Goal: Task Accomplishment & Management: Complete application form

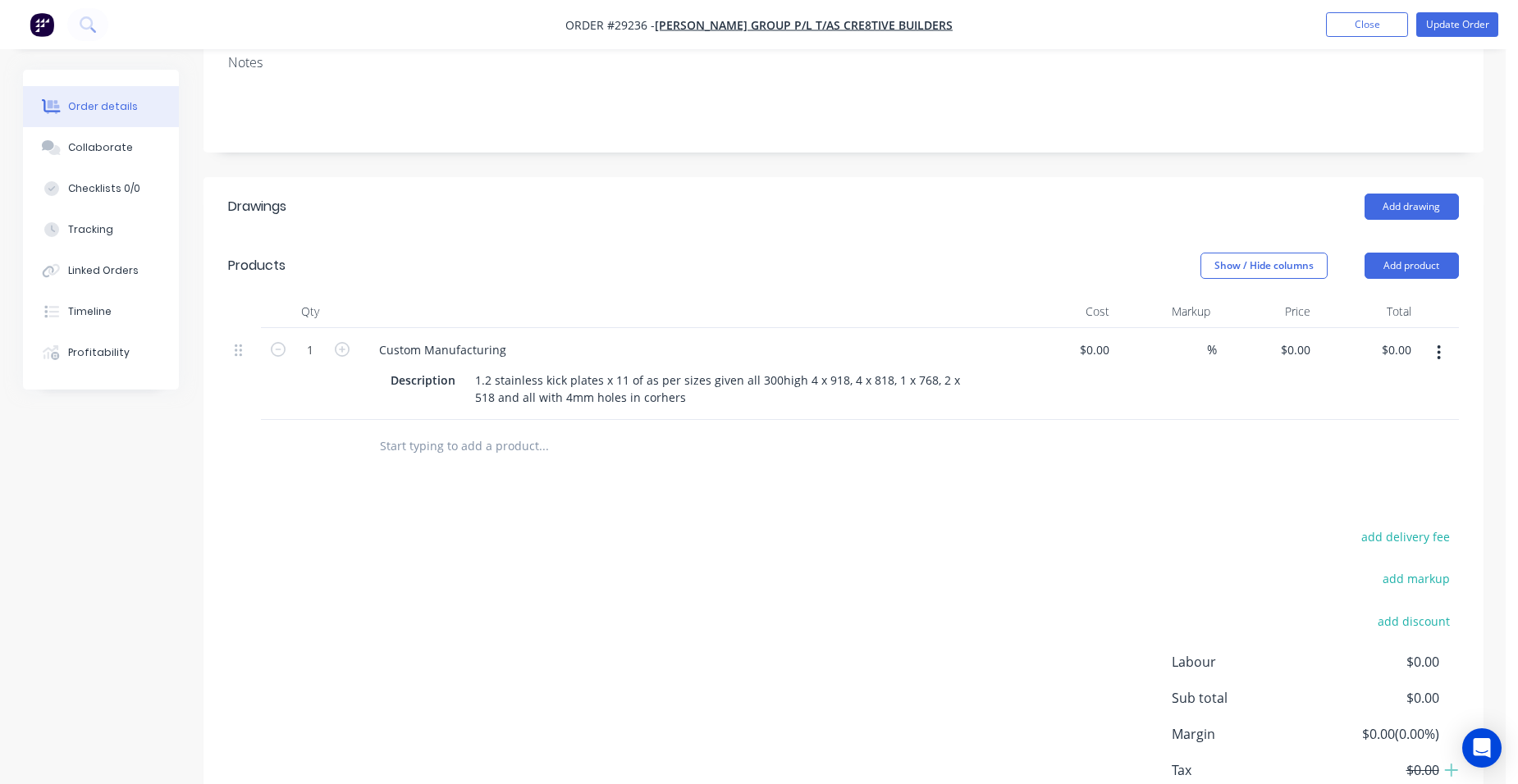
scroll to position [328, 0]
click at [1384, 22] on button "Close" at bounding box center [1366, 25] width 82 height 25
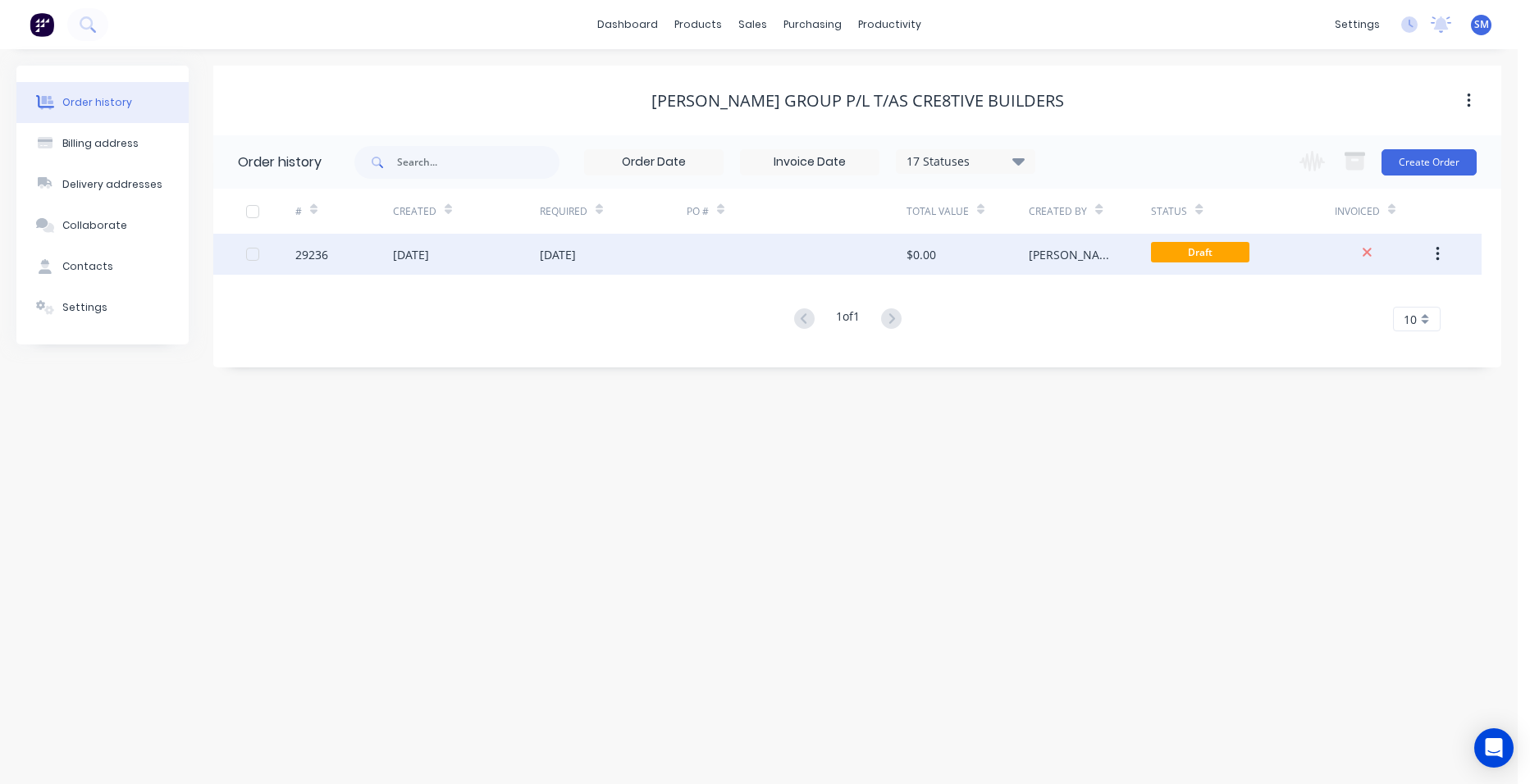
click at [742, 259] on div at bounding box center [797, 254] width 220 height 41
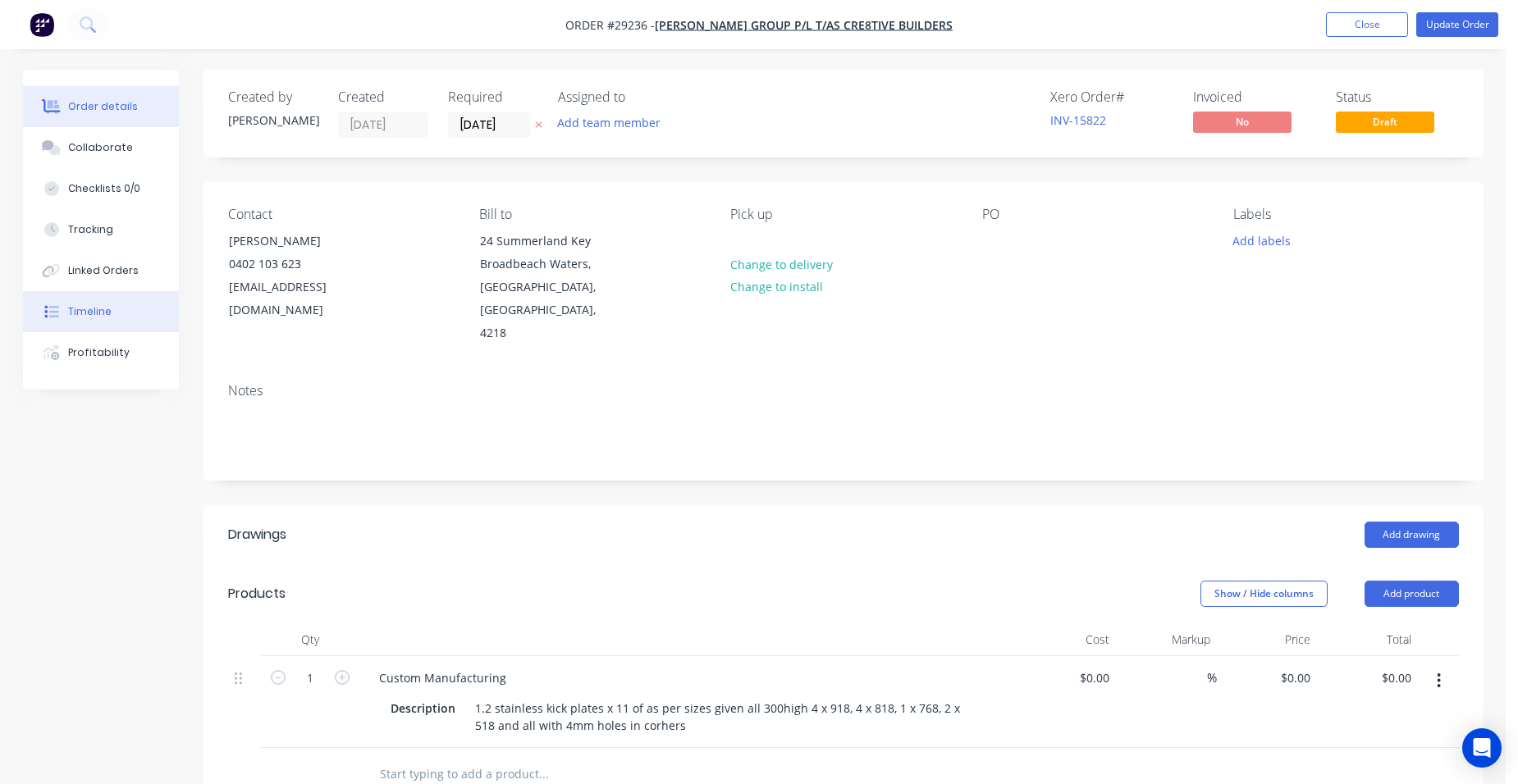
click at [75, 319] on div "Timeline" at bounding box center [90, 312] width 43 height 15
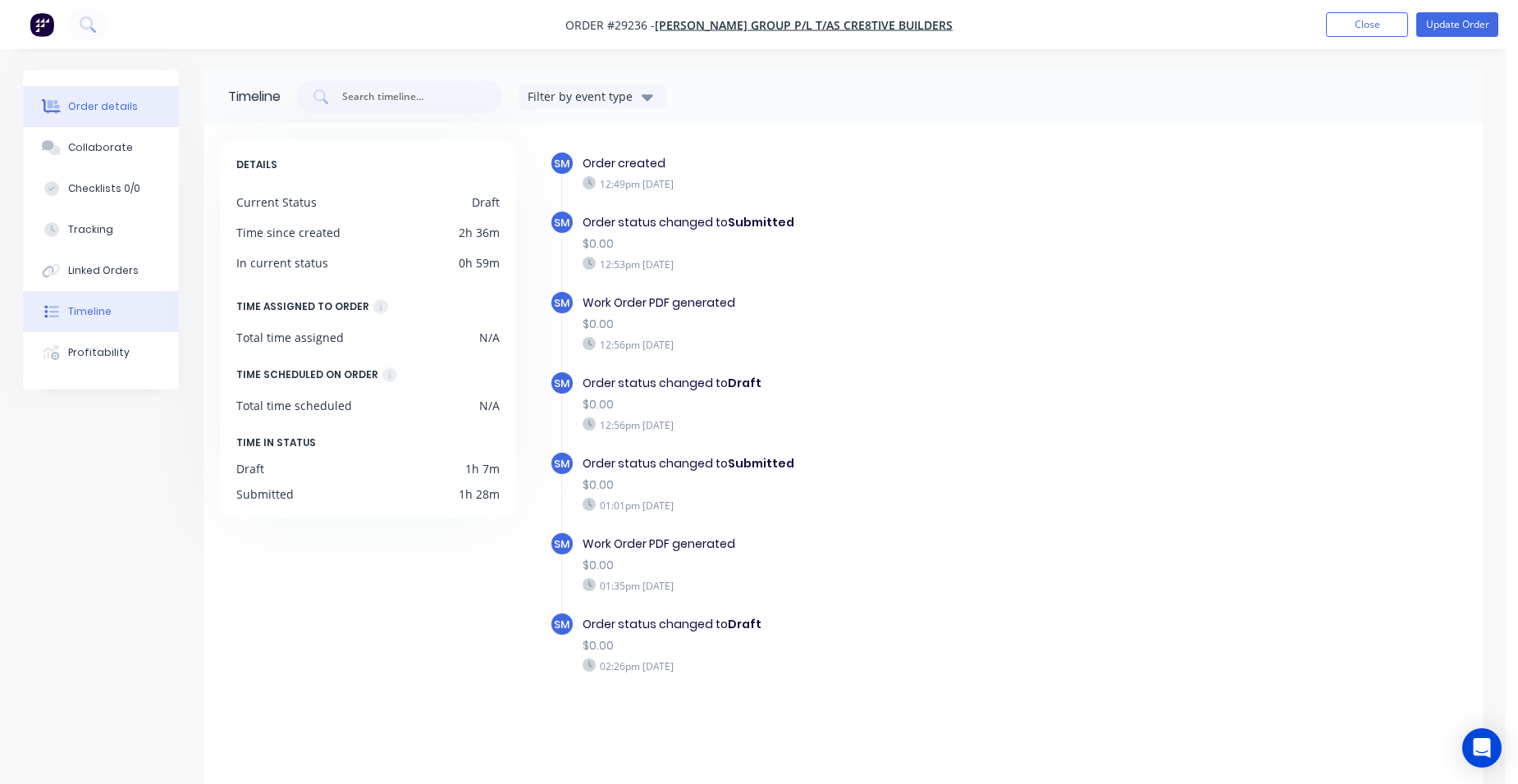
drag, startPoint x: 112, startPoint y: 113, endPoint x: 163, endPoint y: 117, distance: 51.2
click at [112, 113] on div "Order details" at bounding box center [103, 107] width 70 height 15
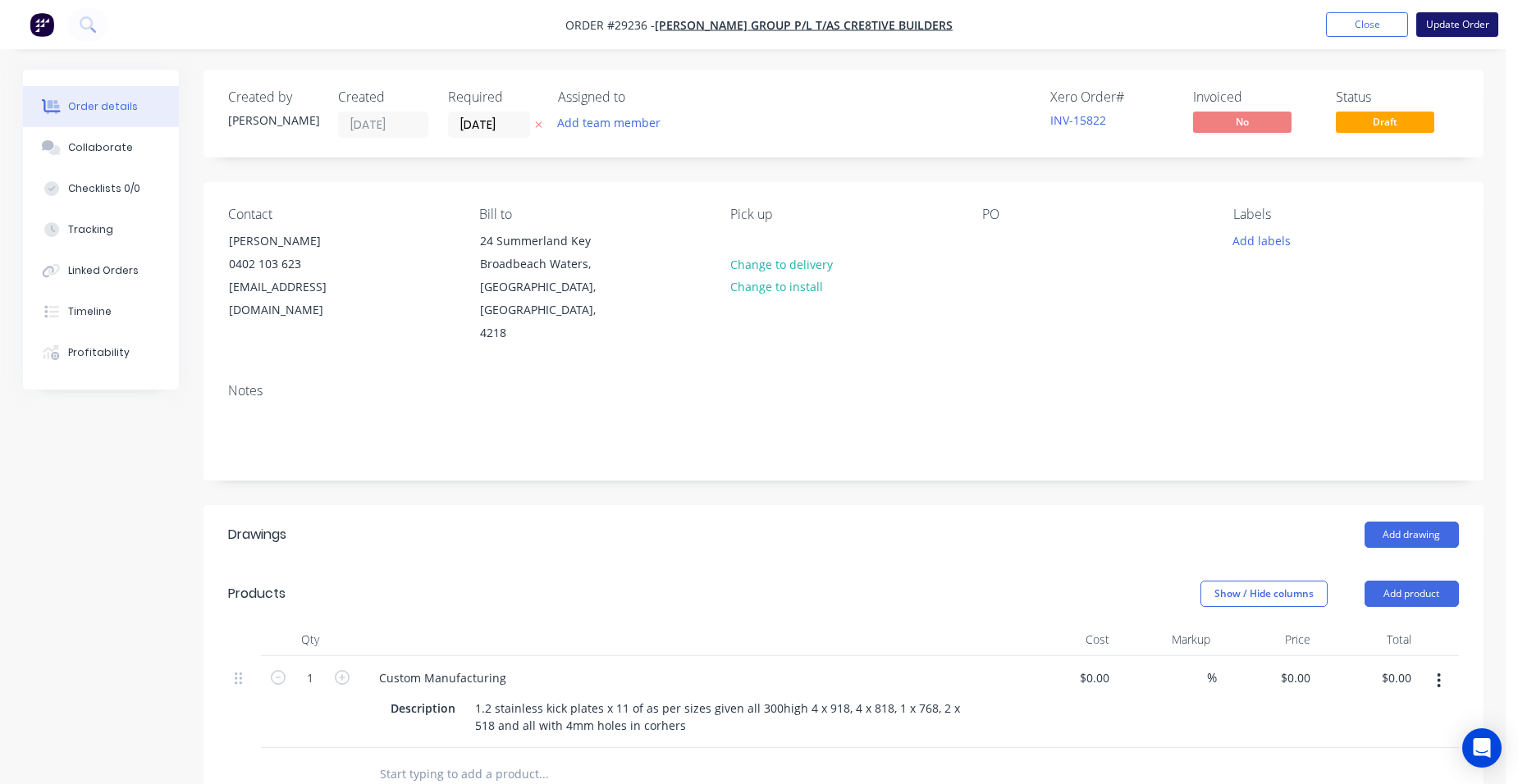
click at [1465, 13] on button "Update Order" at bounding box center [1457, 25] width 82 height 25
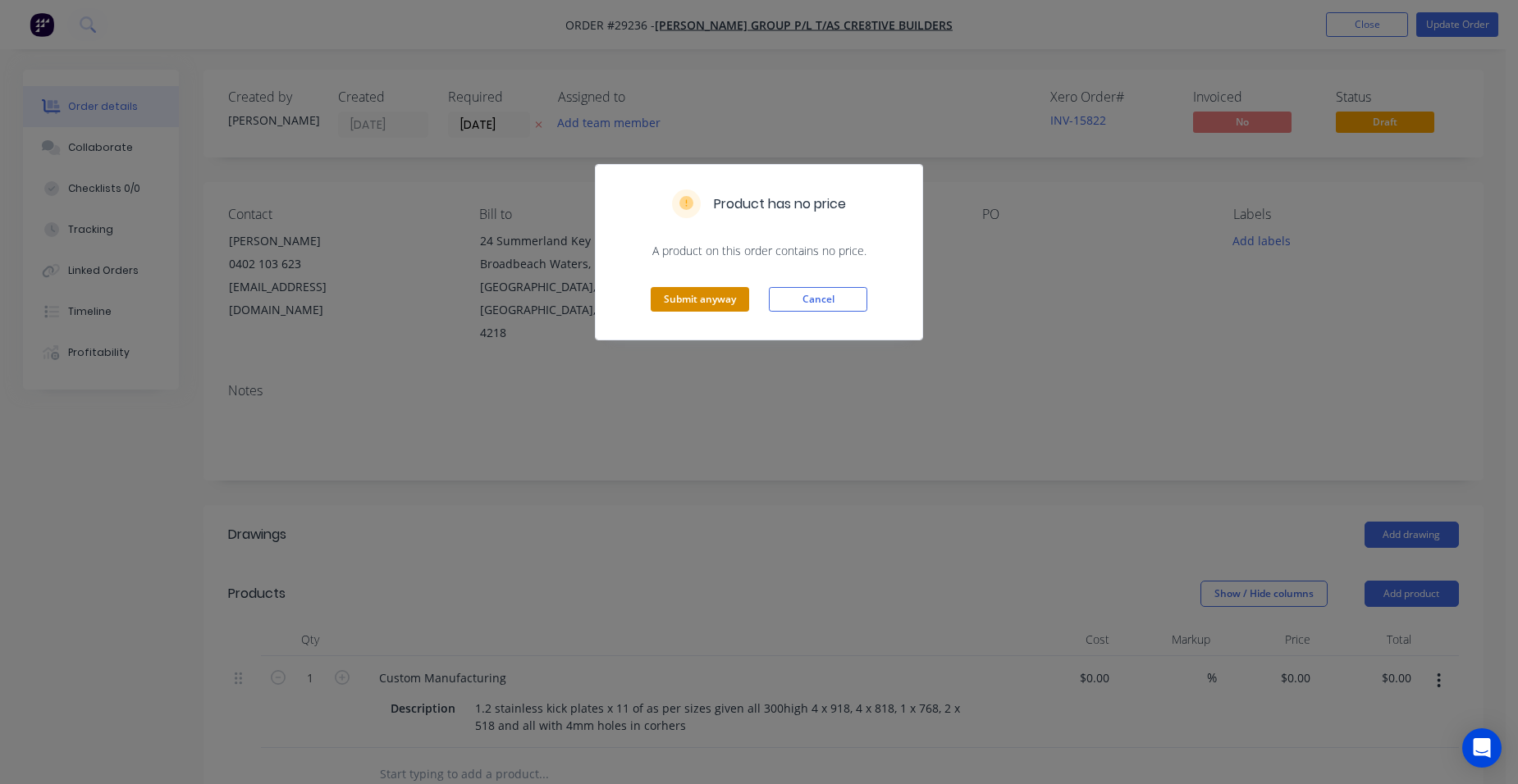
click at [702, 294] on button "Submit anyway" at bounding box center [700, 299] width 98 height 25
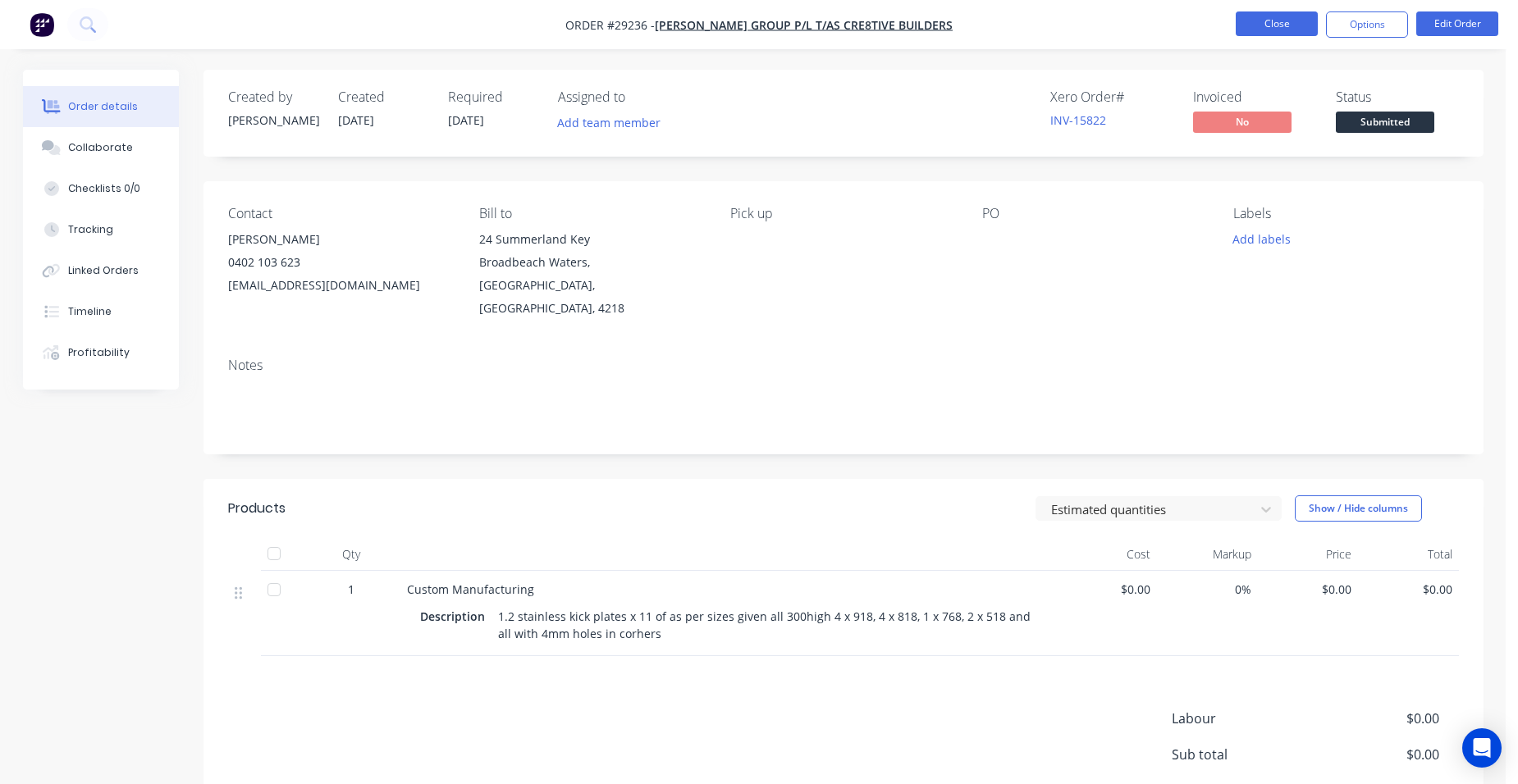
click at [1279, 25] on button "Close" at bounding box center [1276, 24] width 82 height 25
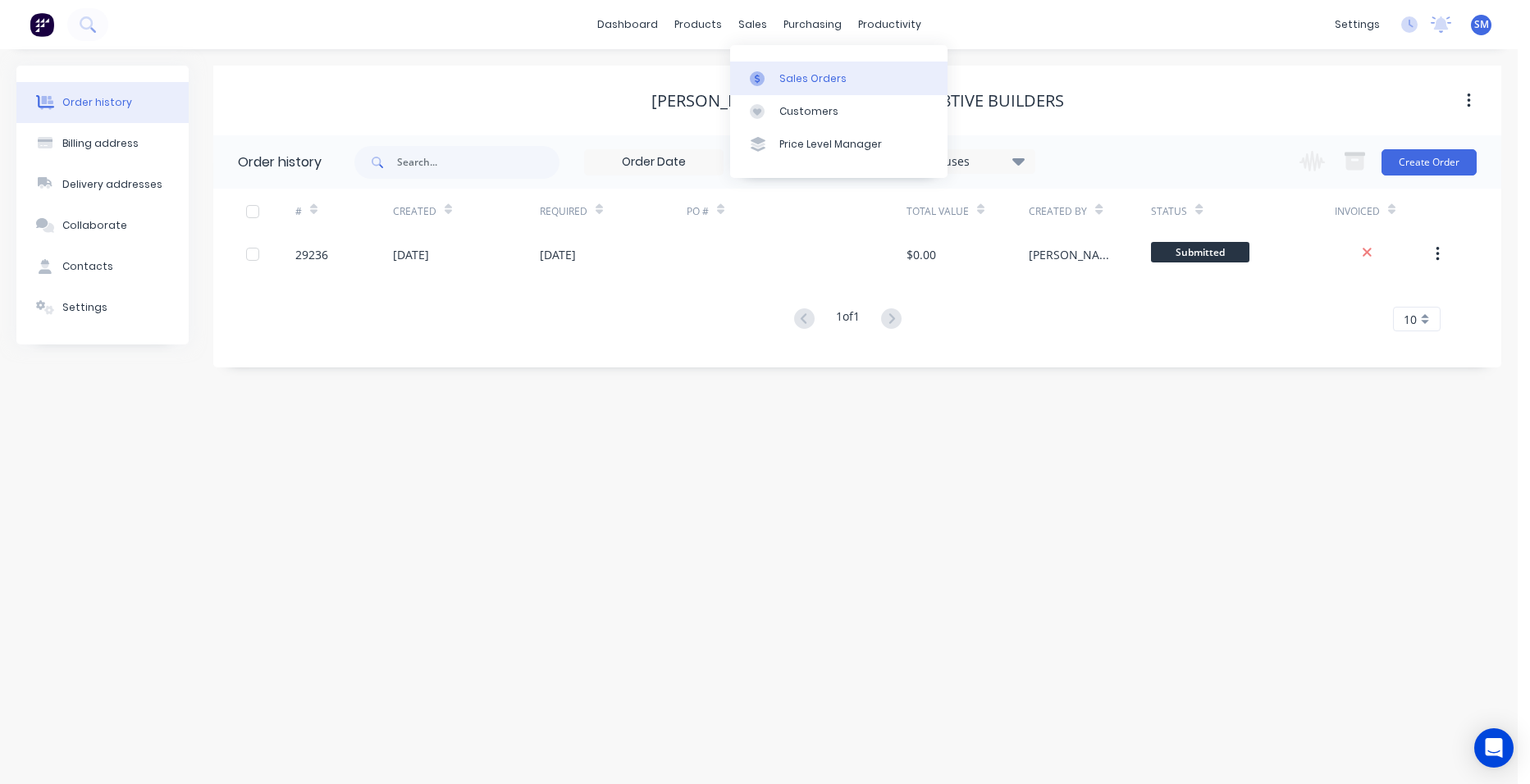
click at [800, 75] on div "Sales Orders" at bounding box center [813, 79] width 68 height 15
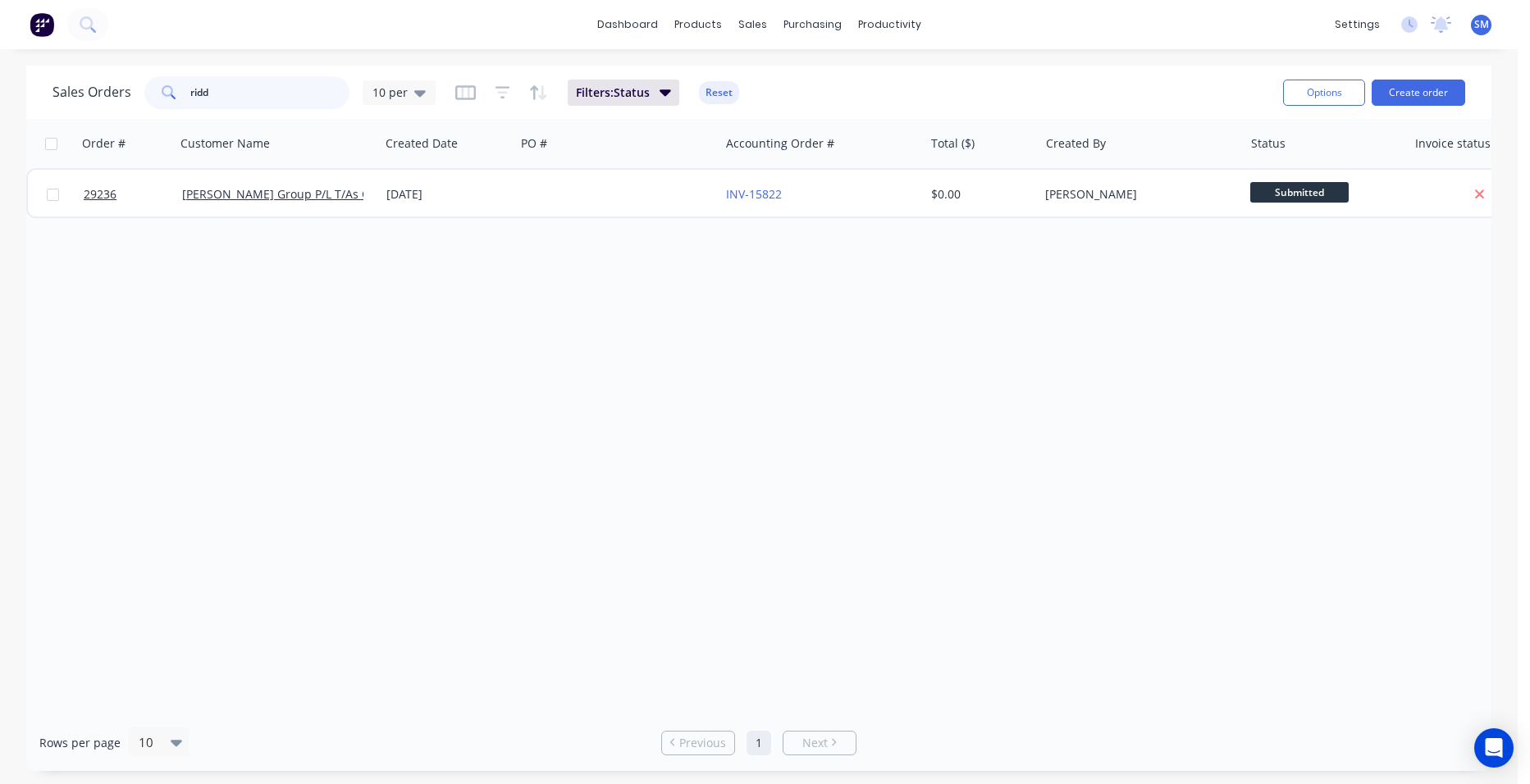
drag, startPoint x: 195, startPoint y: 87, endPoint x: 150, endPoint y: 81, distance: 45.4
click at [150, 81] on div "ridd" at bounding box center [247, 92] width 205 height 33
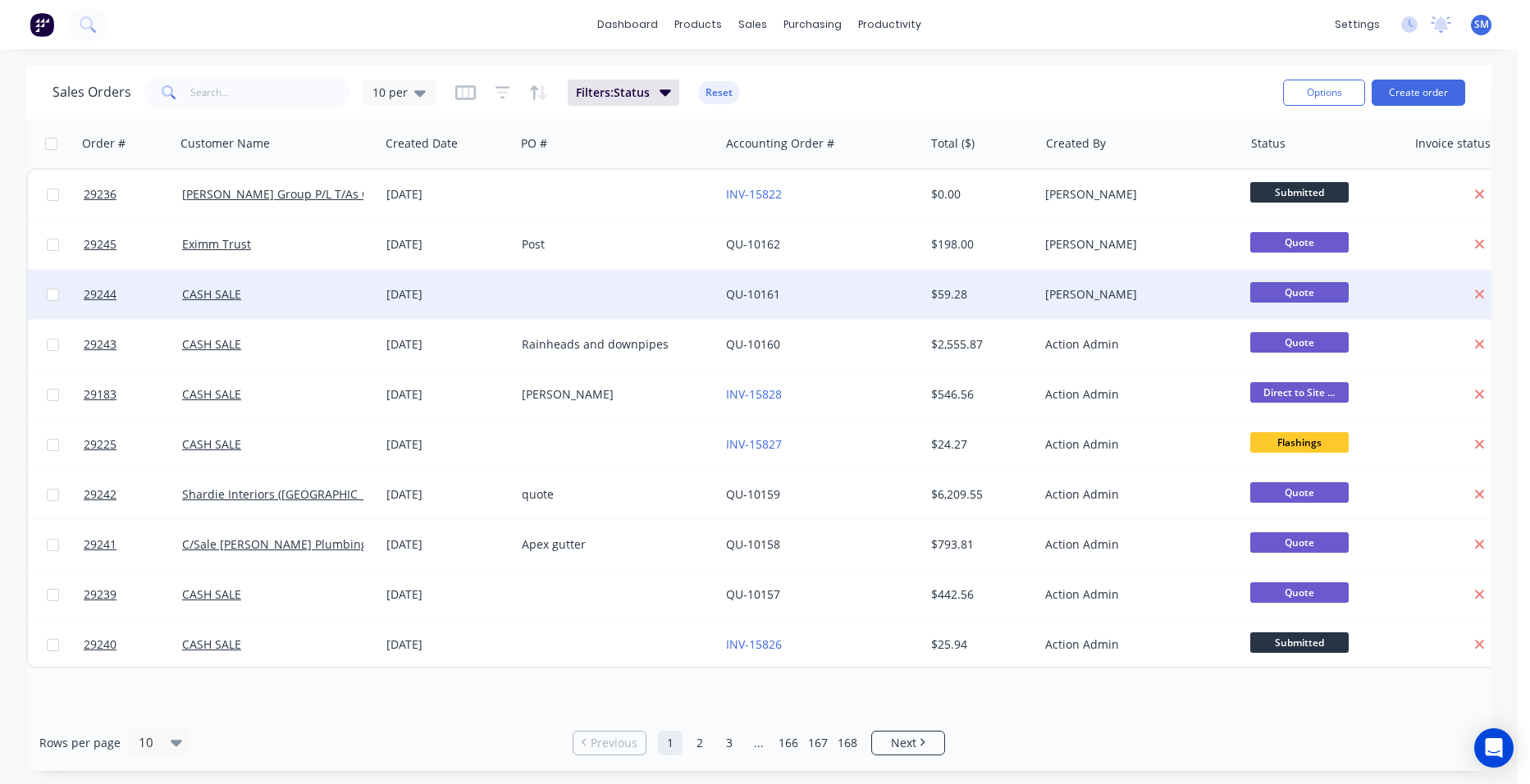
click at [605, 289] on div at bounding box center [617, 294] width 204 height 49
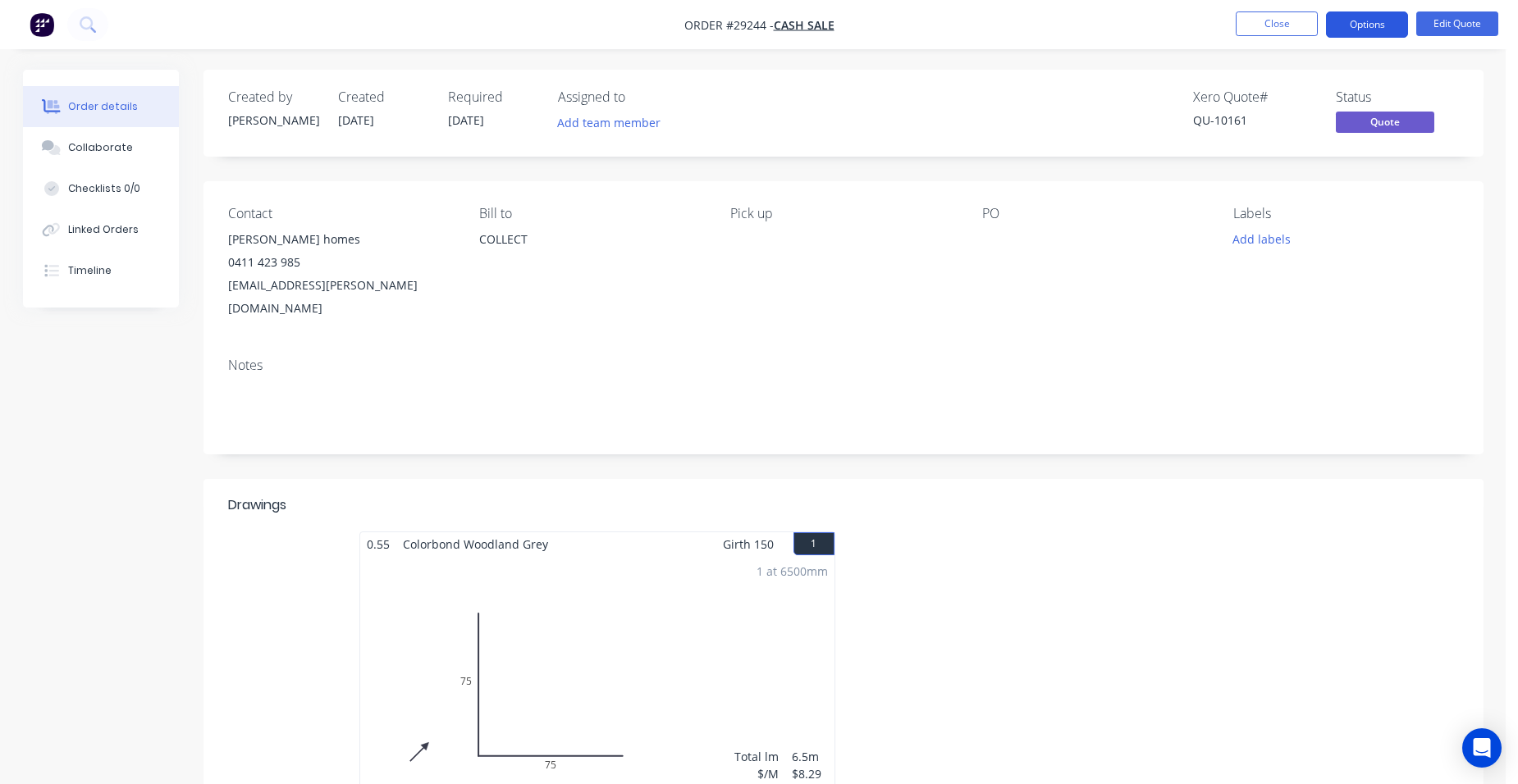
click at [1346, 28] on button "Options" at bounding box center [1366, 24] width 82 height 26
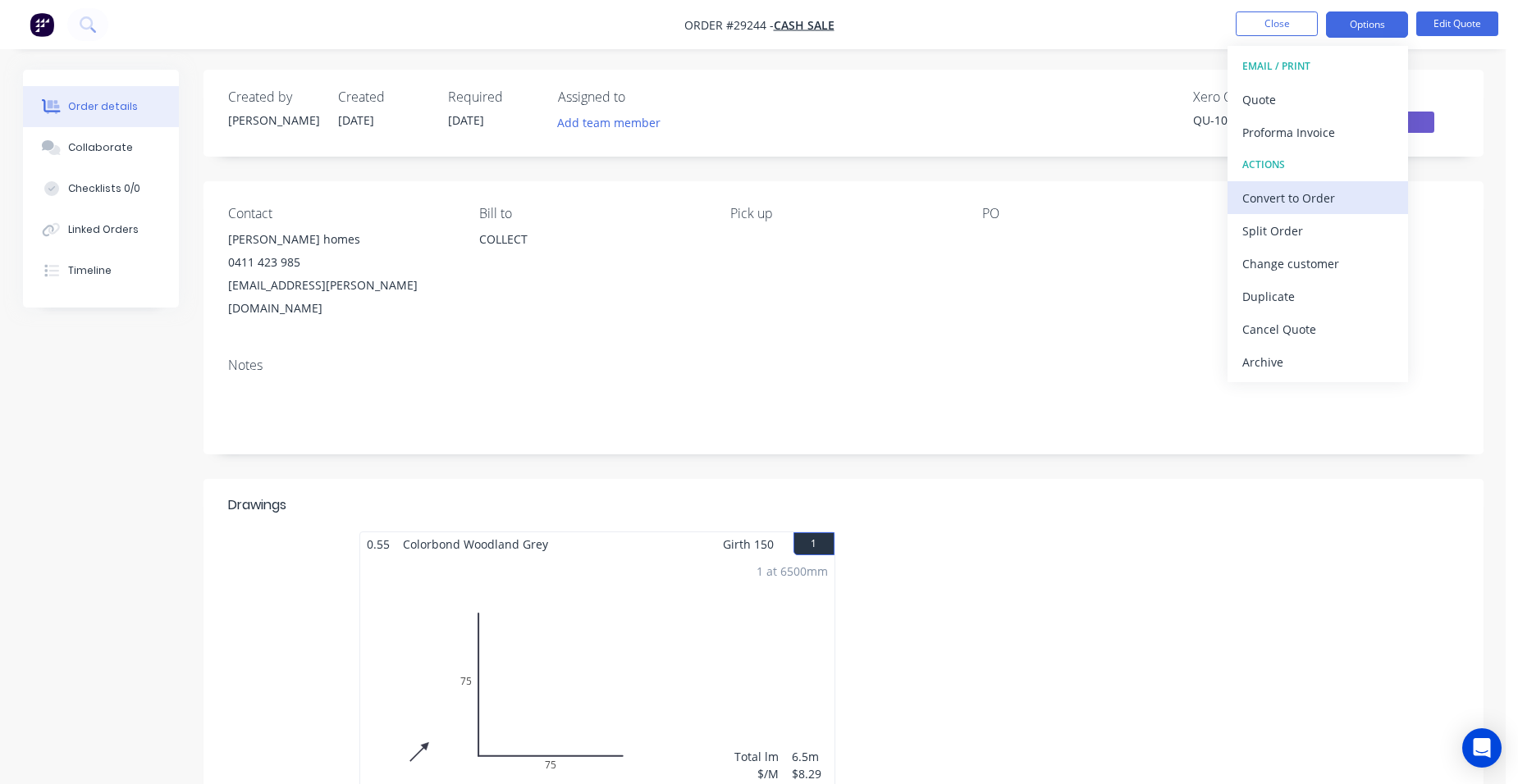
click at [1356, 194] on div "Convert to Order" at bounding box center [1317, 198] width 151 height 24
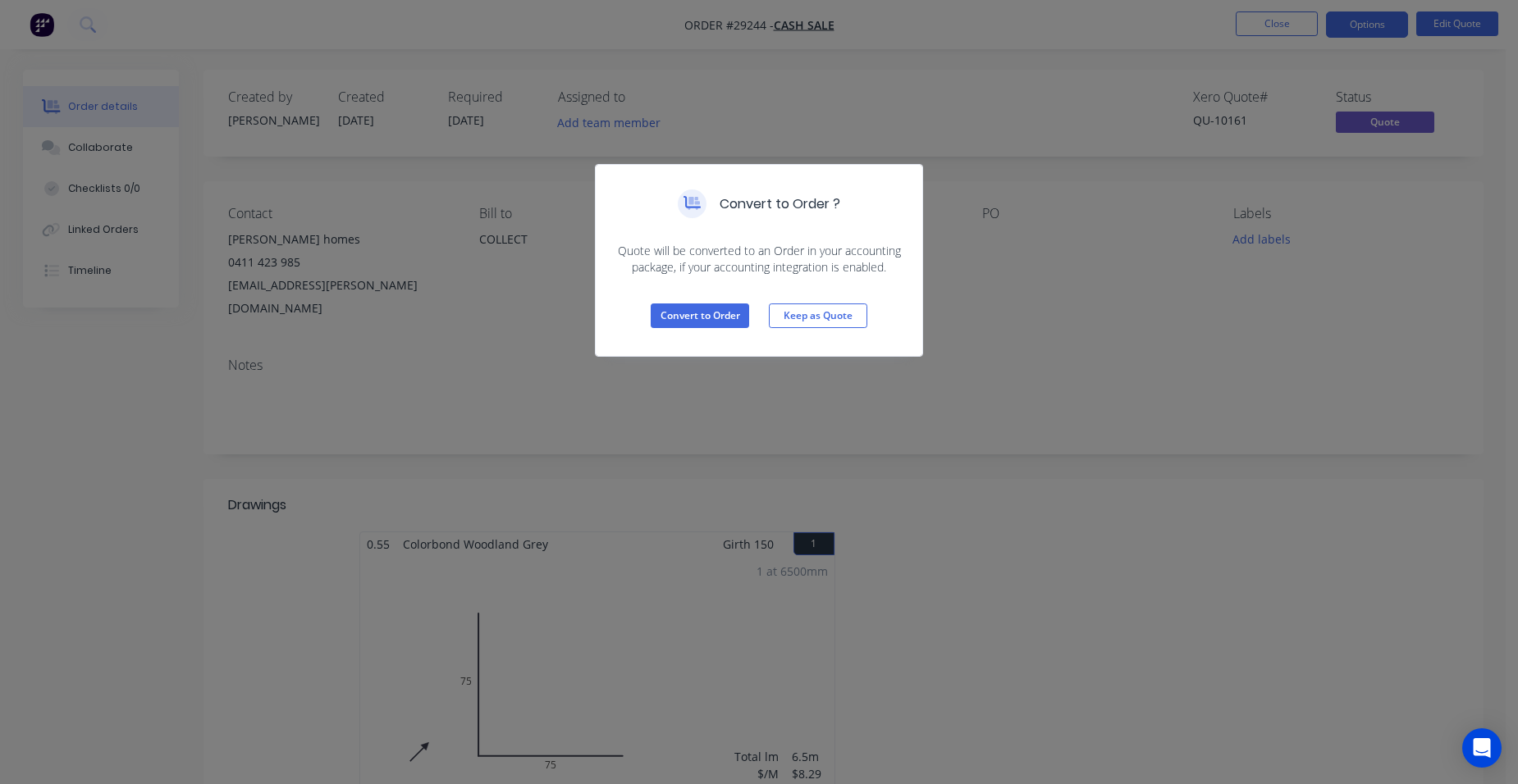
click at [721, 301] on div "Convert to Order Keep as Quote" at bounding box center [758, 315] width 326 height 80
click at [719, 312] on button "Convert to Order" at bounding box center [700, 316] width 98 height 25
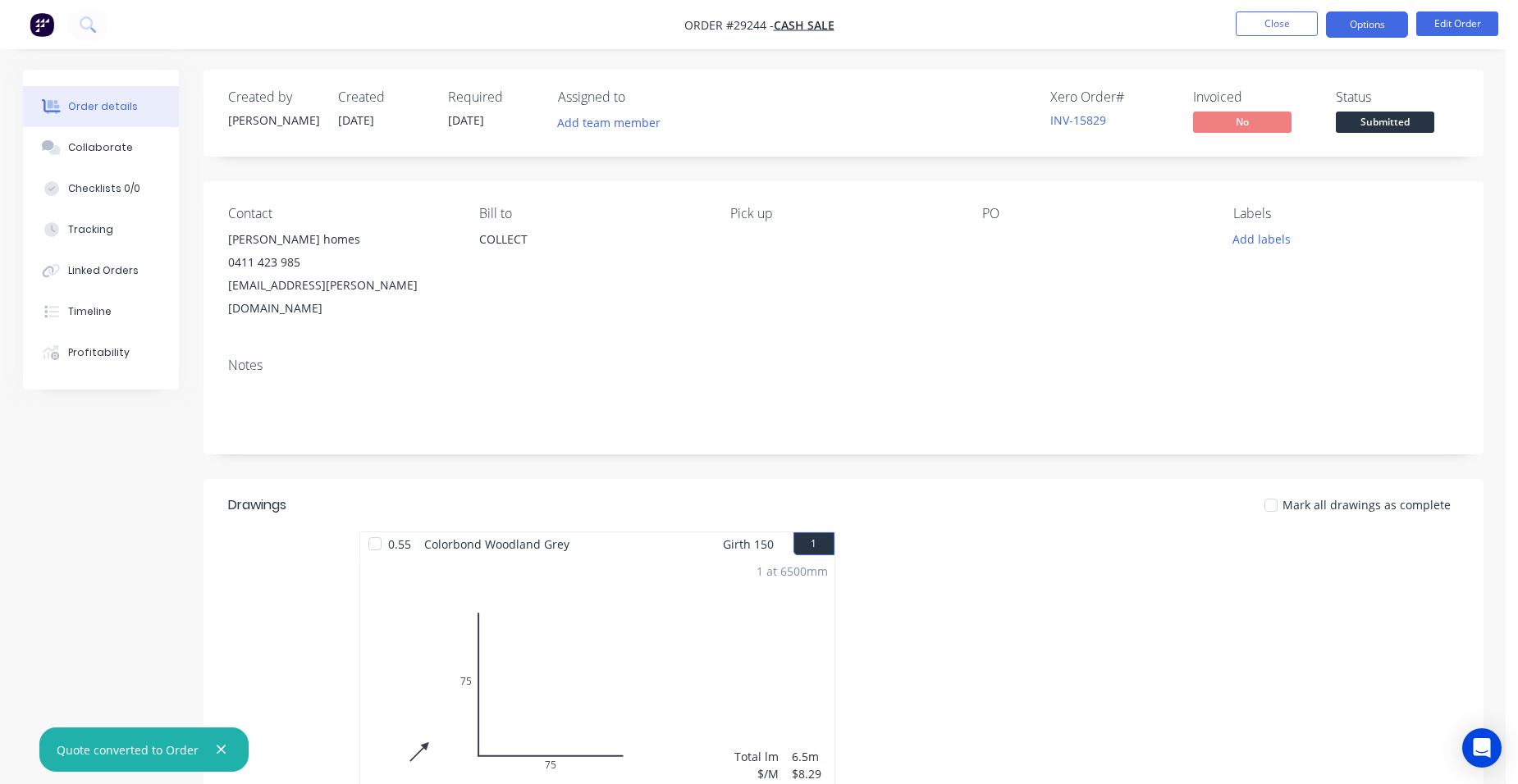
click at [1382, 17] on button "Options" at bounding box center [1366, 24] width 82 height 26
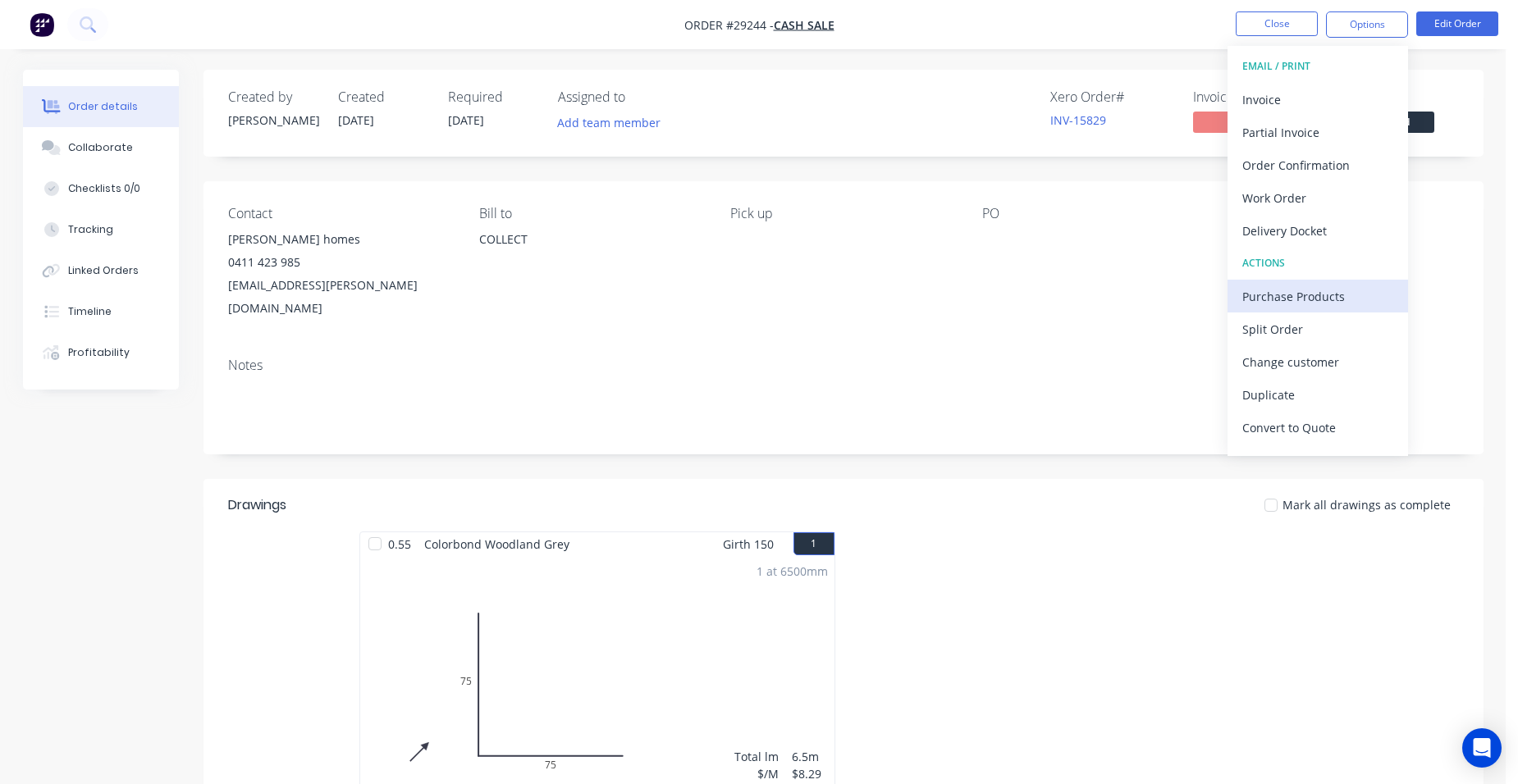
click at [1298, 294] on div "Purchase Products" at bounding box center [1317, 296] width 151 height 24
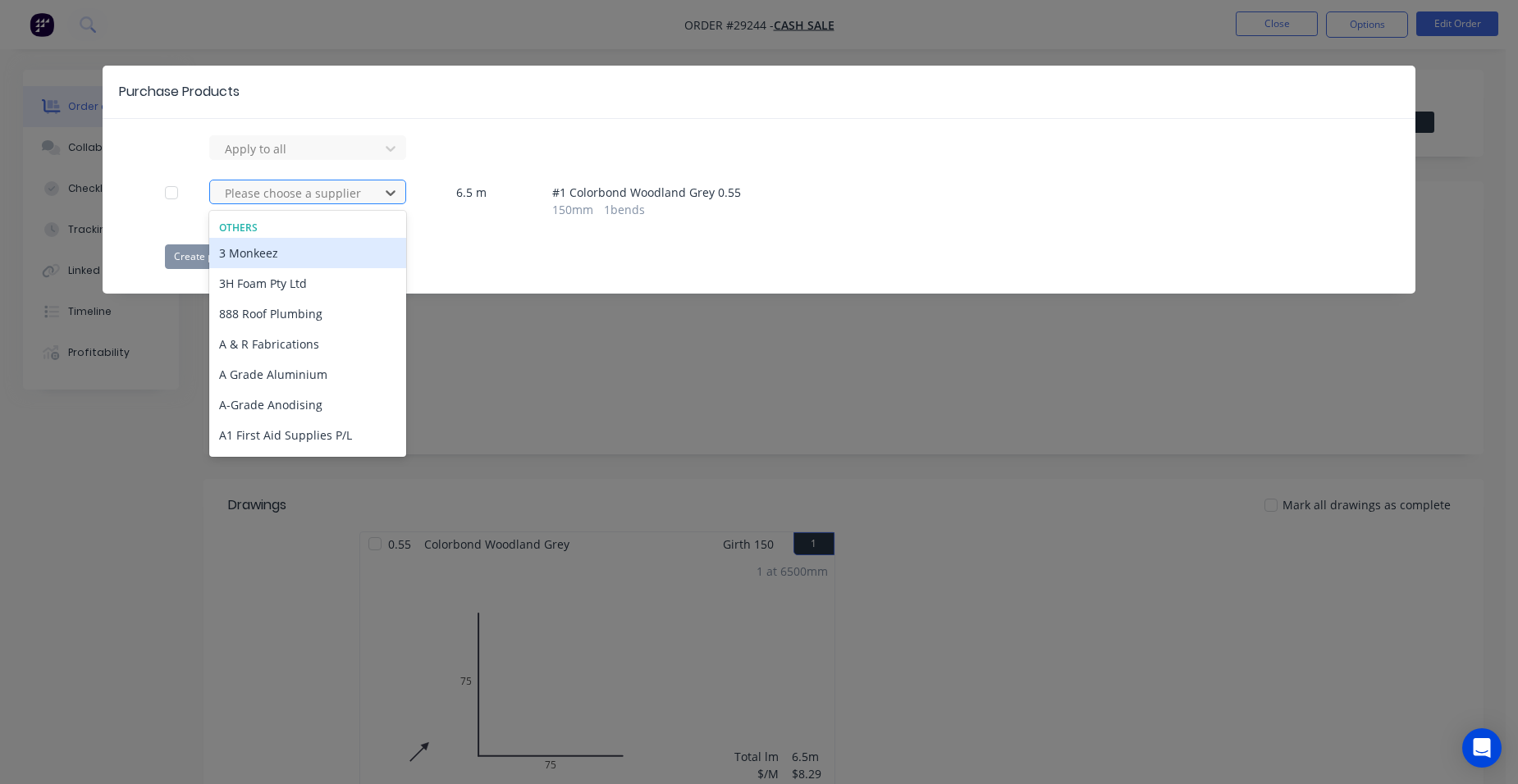
click at [293, 199] on div at bounding box center [297, 193] width 148 height 21
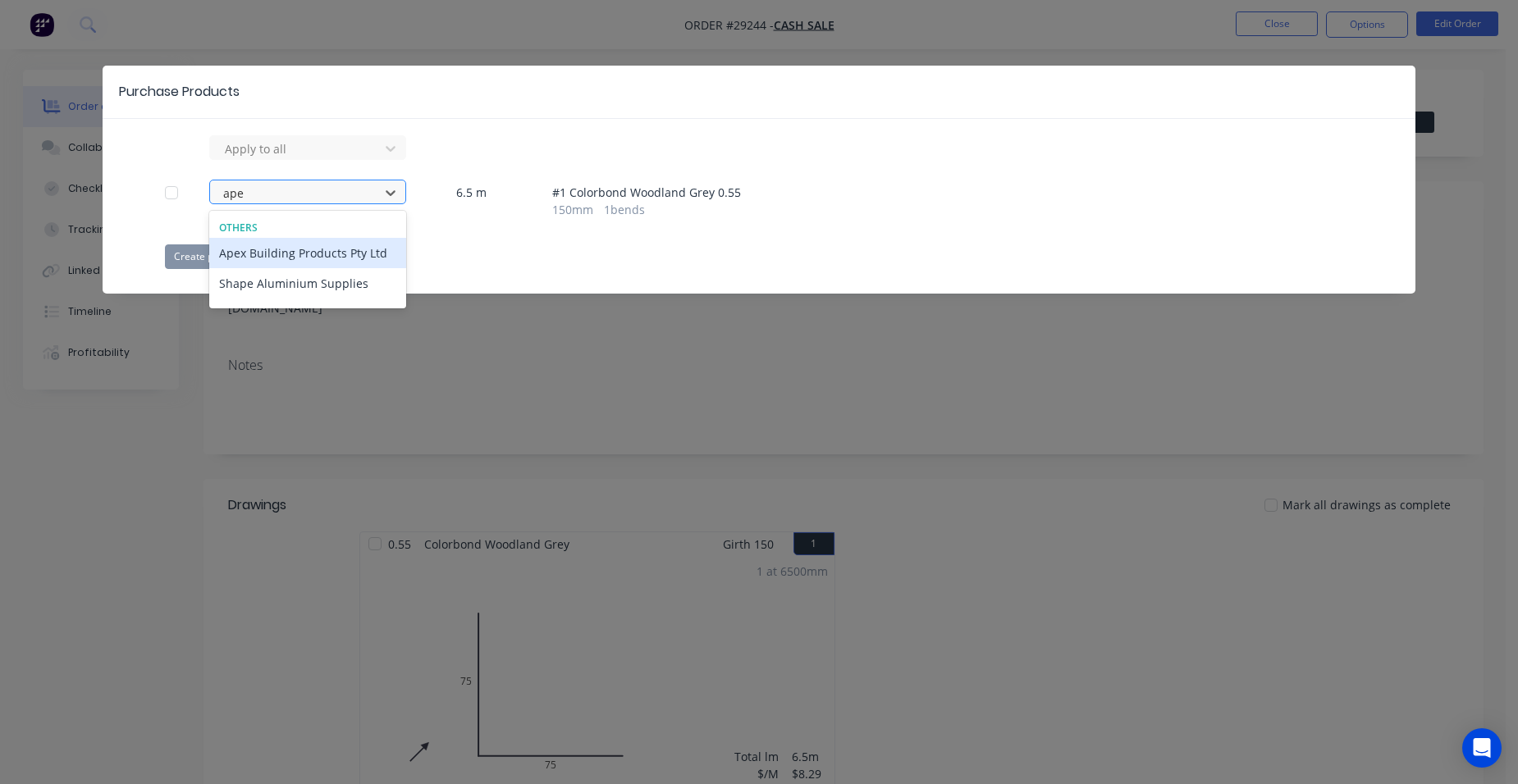
type input "apex"
click at [271, 259] on div "Apex Building Products Pty Ltd" at bounding box center [308, 253] width 197 height 30
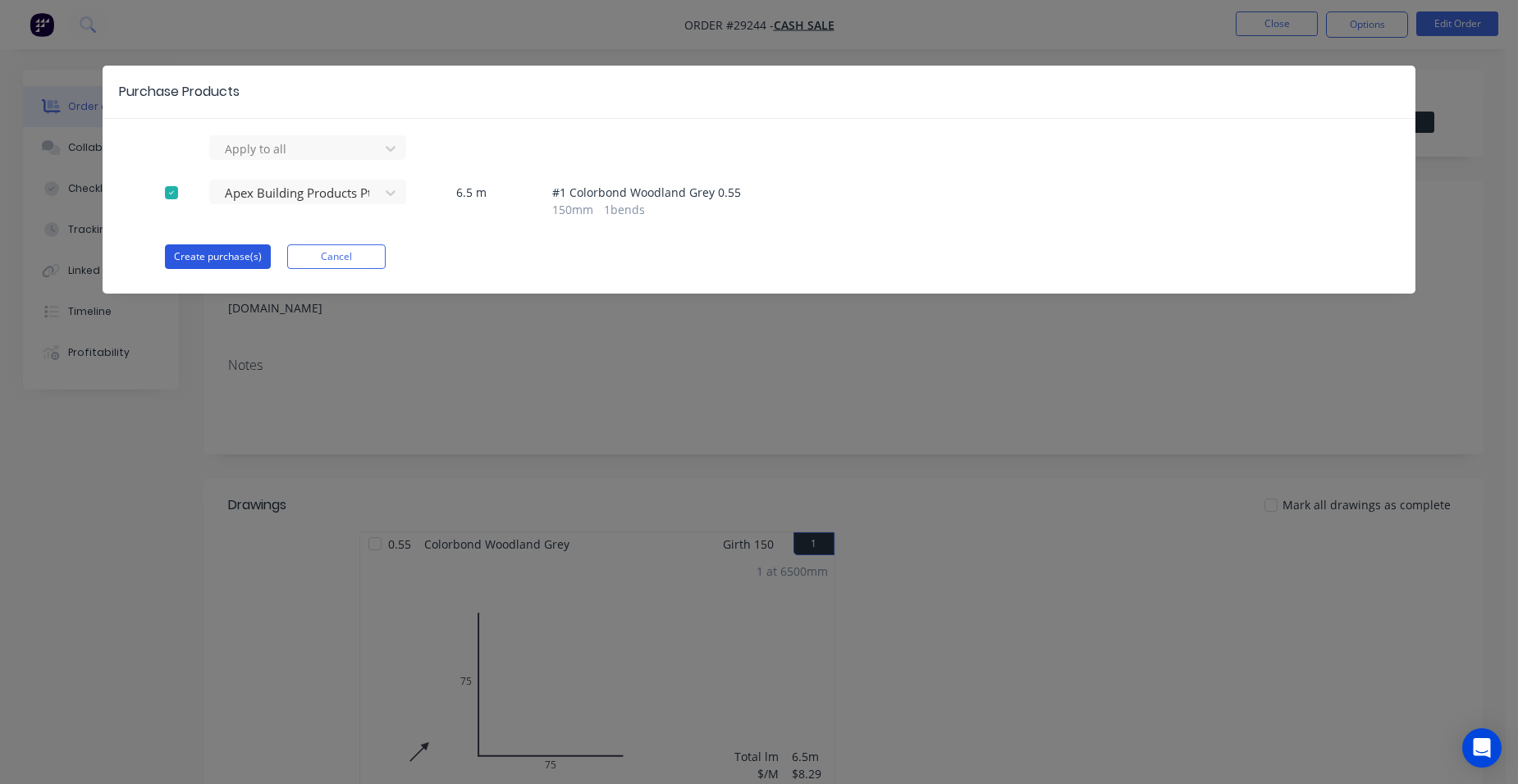
click at [224, 258] on button "Create purchase(s)" at bounding box center [218, 257] width 106 height 25
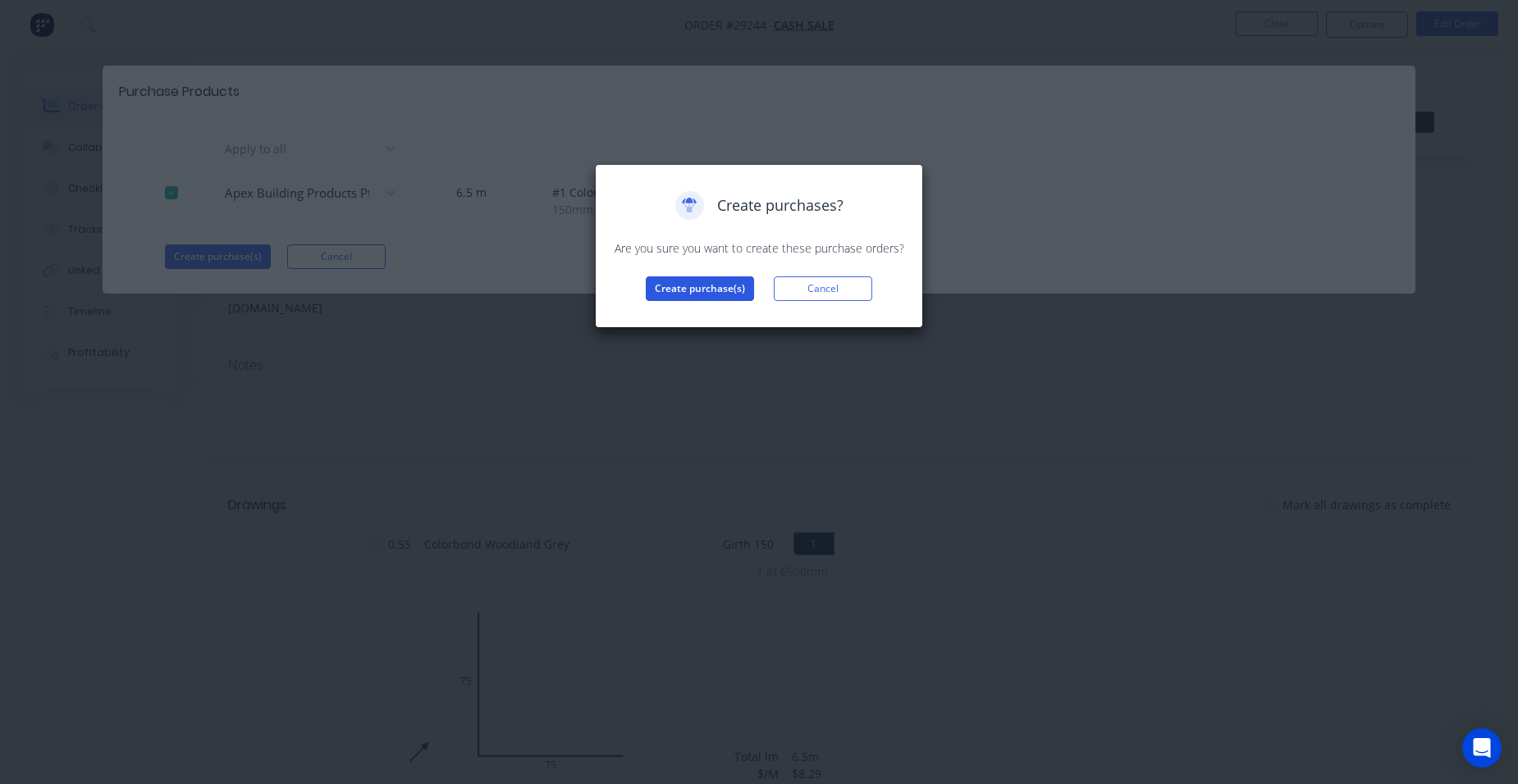
click at [733, 296] on button "Create purchase(s)" at bounding box center [700, 289] width 108 height 25
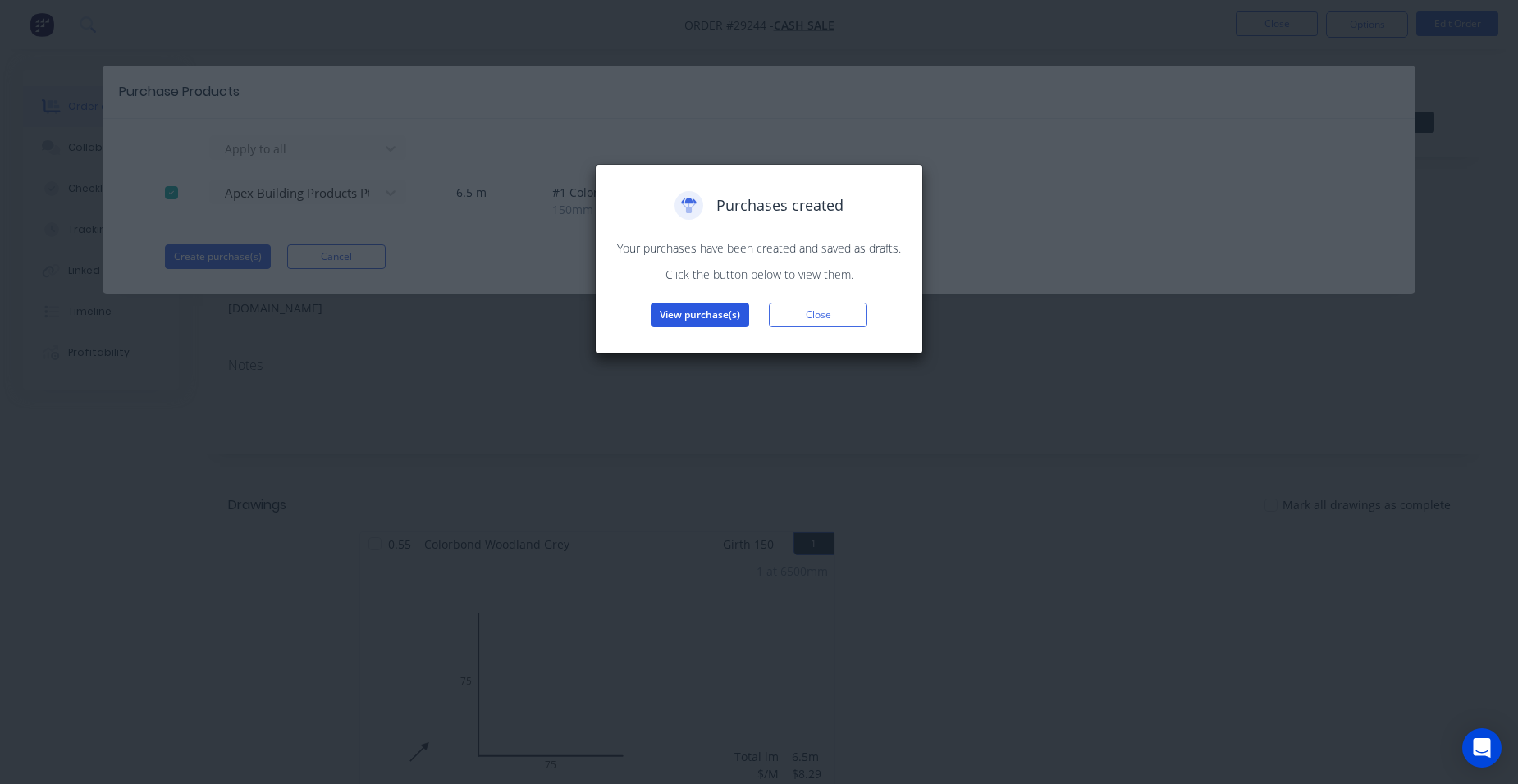
click at [720, 314] on button "View purchase(s)" at bounding box center [700, 315] width 98 height 25
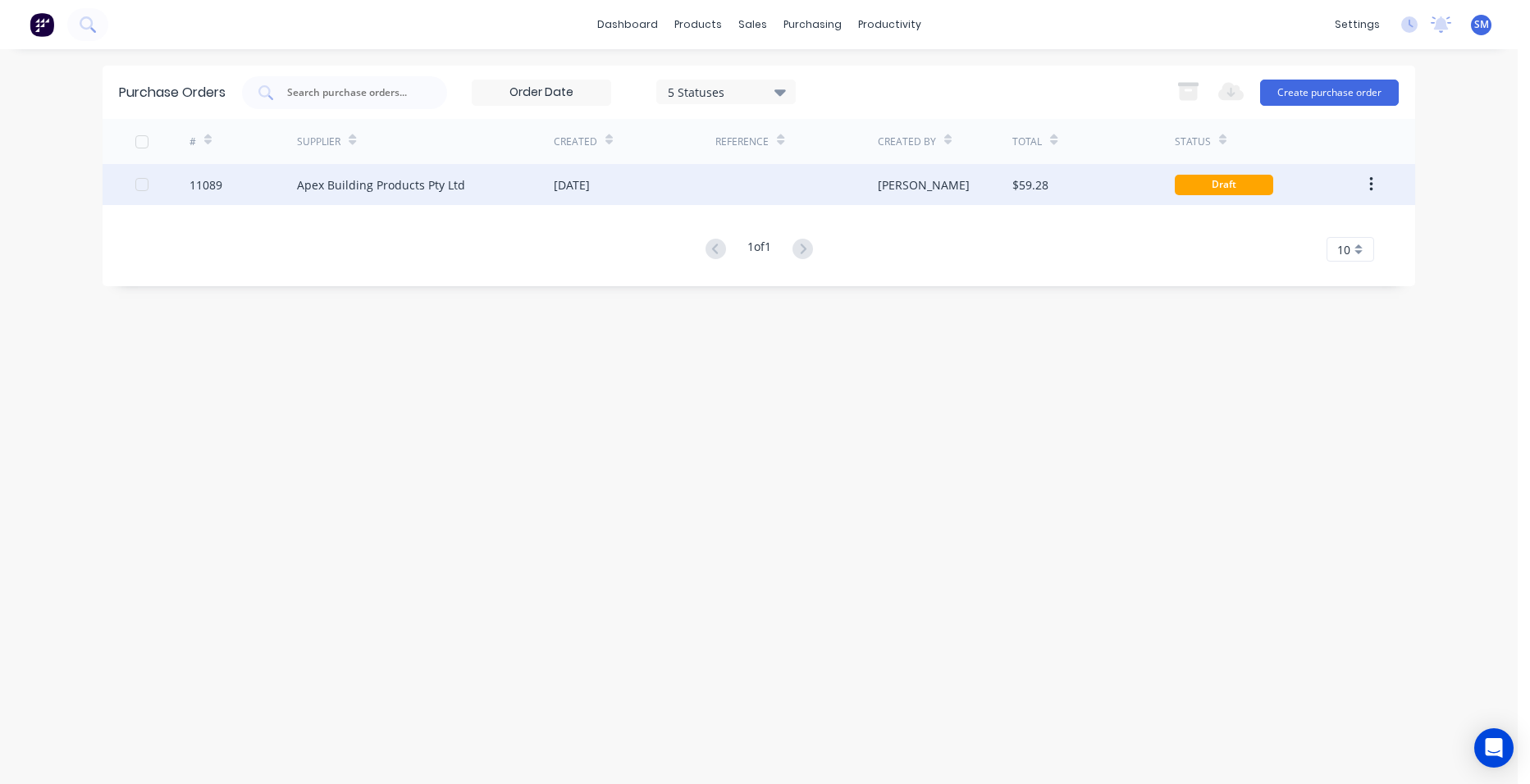
click at [636, 170] on div "[DATE]" at bounding box center [635, 184] width 162 height 41
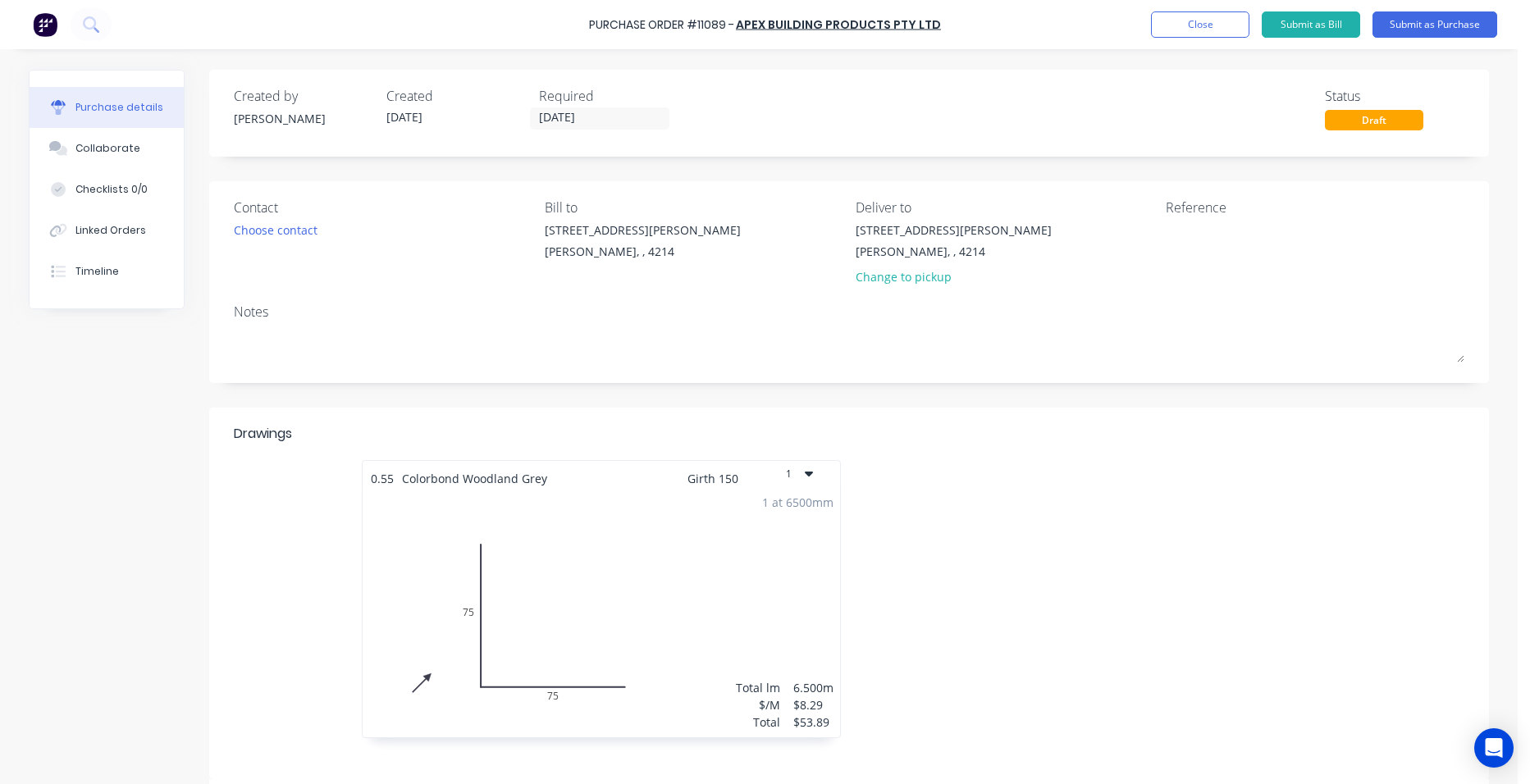
click at [1422, 10] on div "Purchase Order #11089 - Apex Building Products Pty Ltd Add product Close Submit…" at bounding box center [765, 24] width 1530 height 49
click at [1422, 28] on button "Submit as Purchase" at bounding box center [1434, 24] width 124 height 26
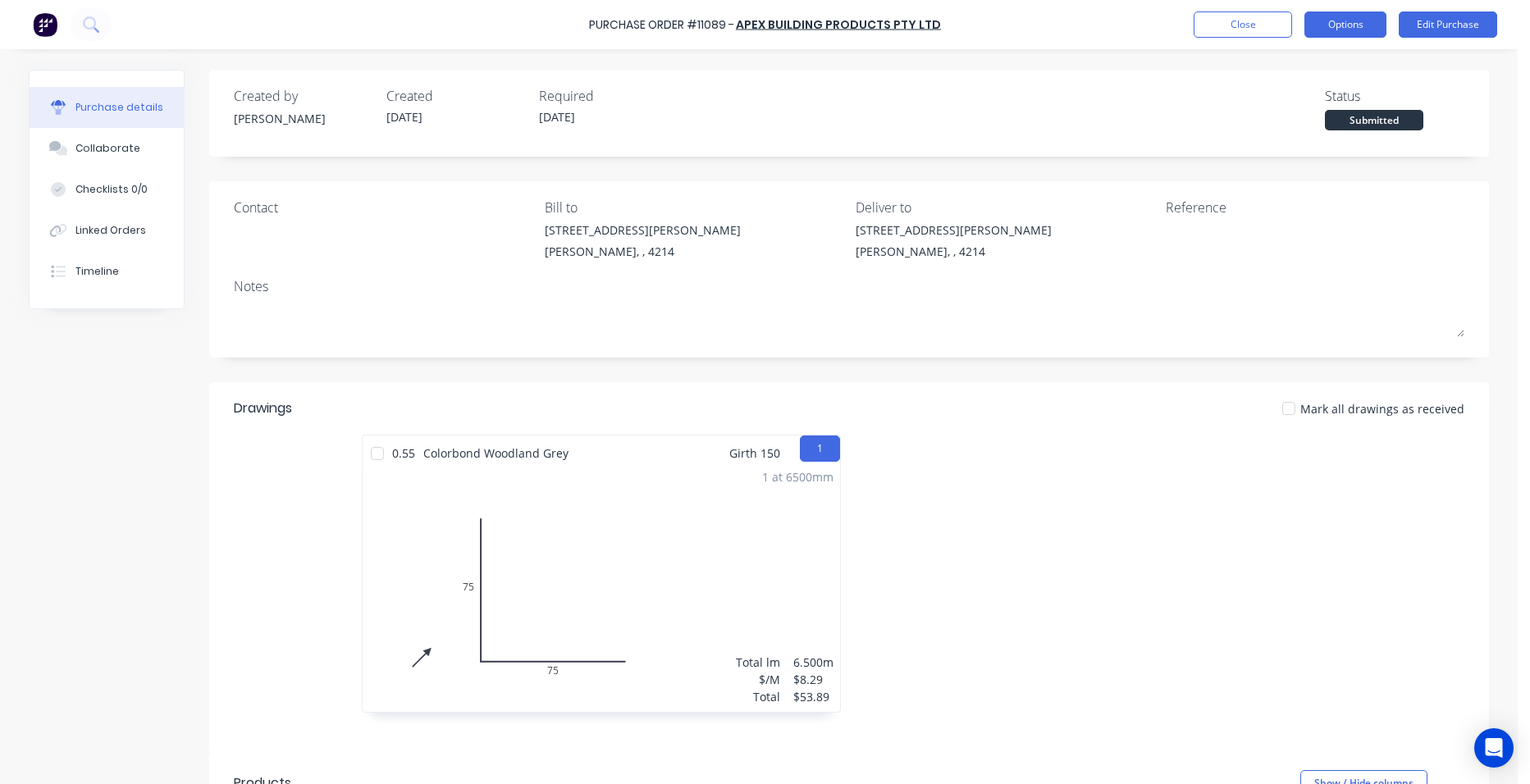
click at [1365, 19] on button "Options" at bounding box center [1346, 24] width 82 height 26
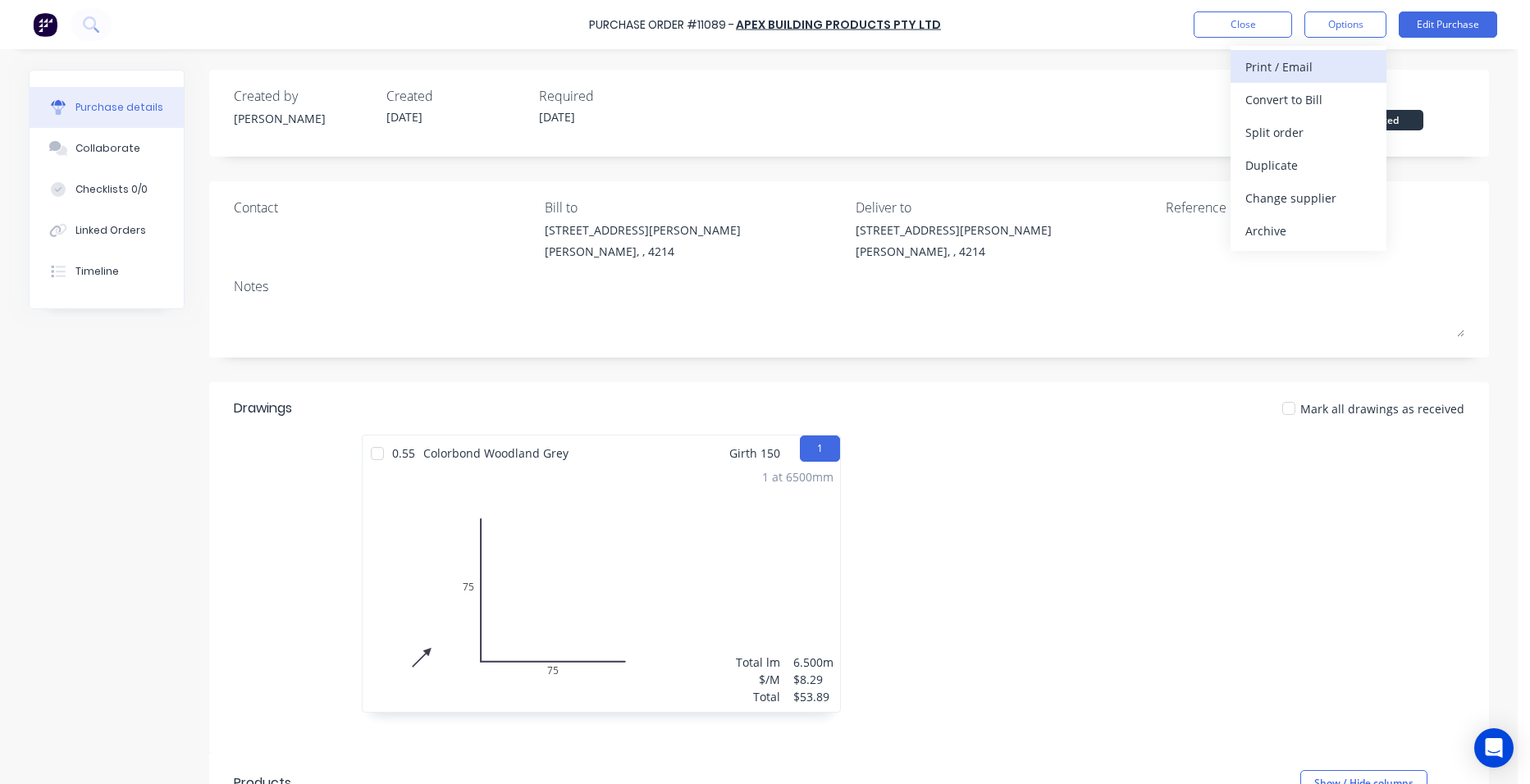
click at [1322, 68] on div "Print / Email" at bounding box center [1308, 67] width 126 height 24
click at [1343, 122] on div "Without pricing" at bounding box center [1308, 133] width 126 height 24
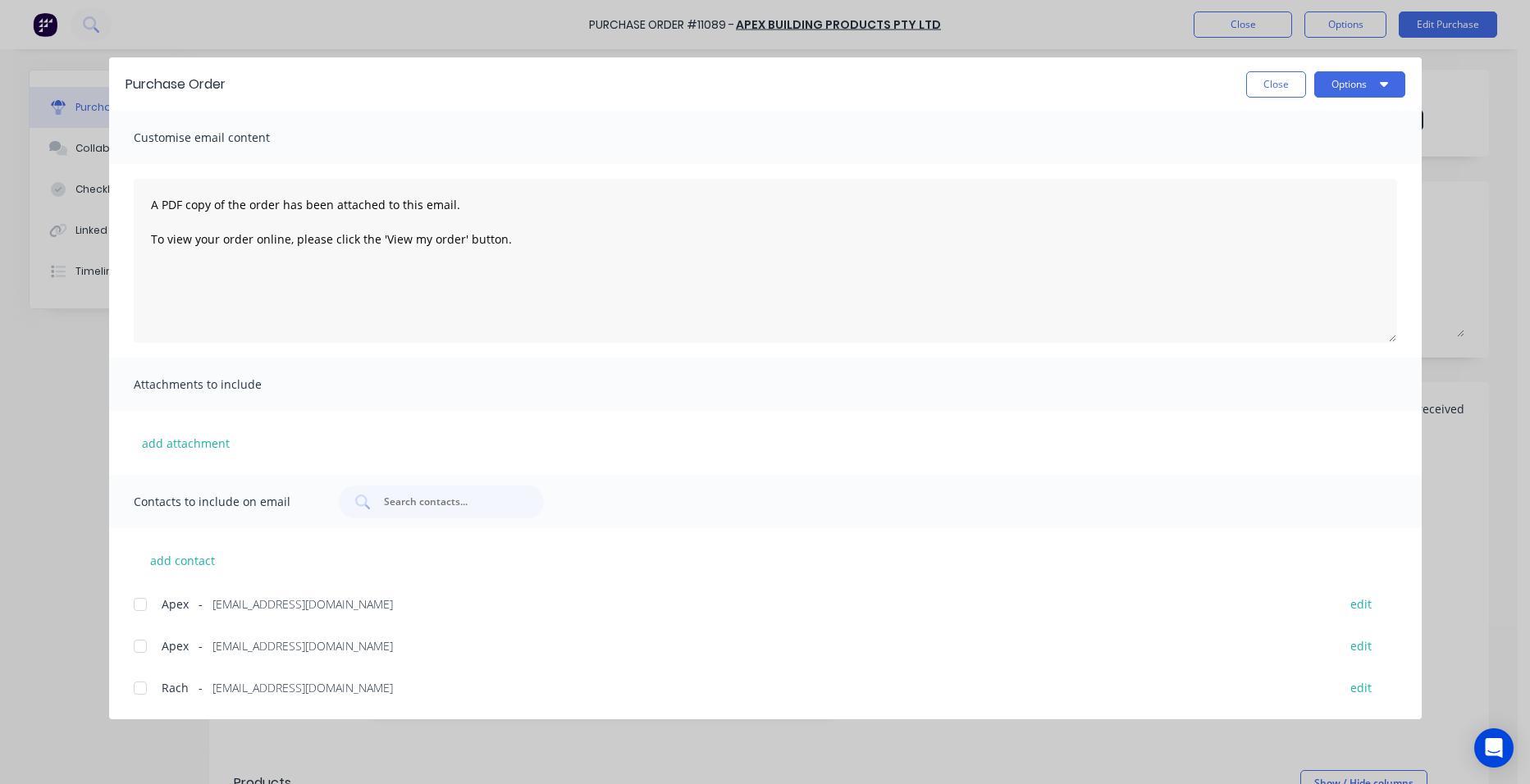
click at [145, 611] on div at bounding box center [140, 604] width 33 height 33
drag, startPoint x: 1342, startPoint y: 83, endPoint x: 1343, endPoint y: 96, distance: 13.0
click at [1343, 88] on button "Options" at bounding box center [1360, 84] width 91 height 26
click at [1335, 179] on div "Email" at bounding box center [1327, 191] width 126 height 24
drag, startPoint x: 1272, startPoint y: 88, endPoint x: 540, endPoint y: 192, distance: 739.4
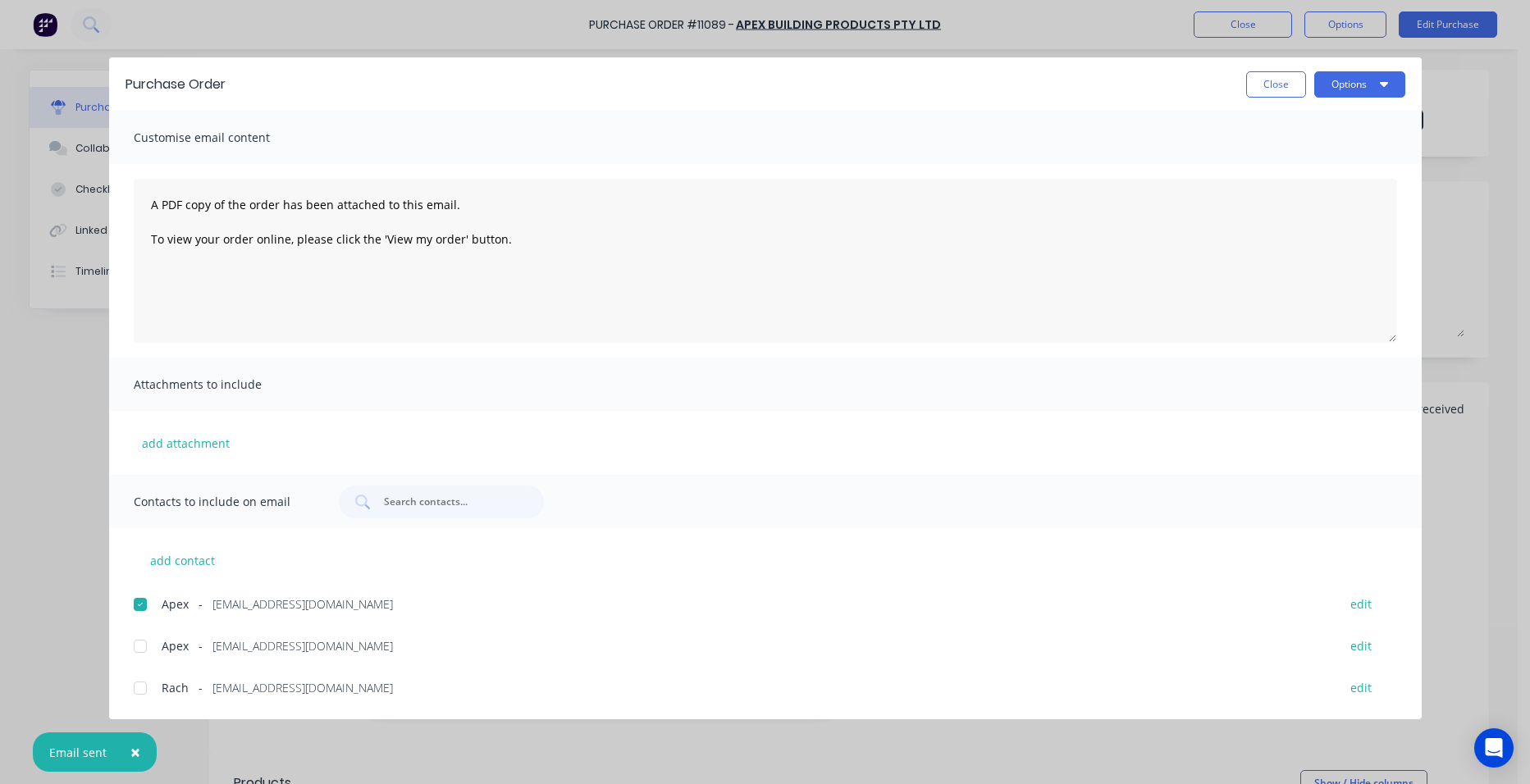
click at [1271, 88] on button "Close" at bounding box center [1276, 84] width 60 height 26
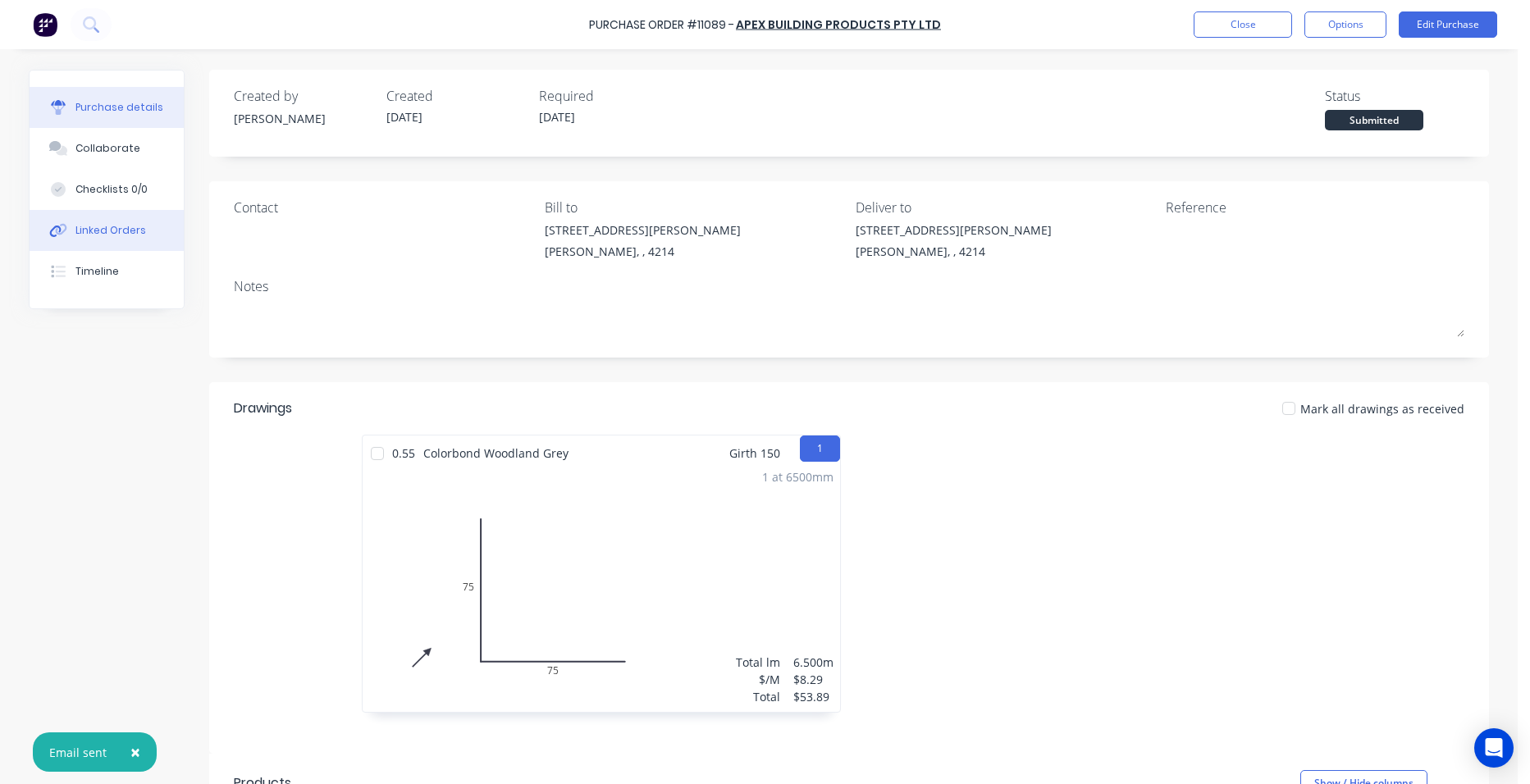
click at [101, 230] on div "Linked Orders" at bounding box center [110, 231] width 71 height 15
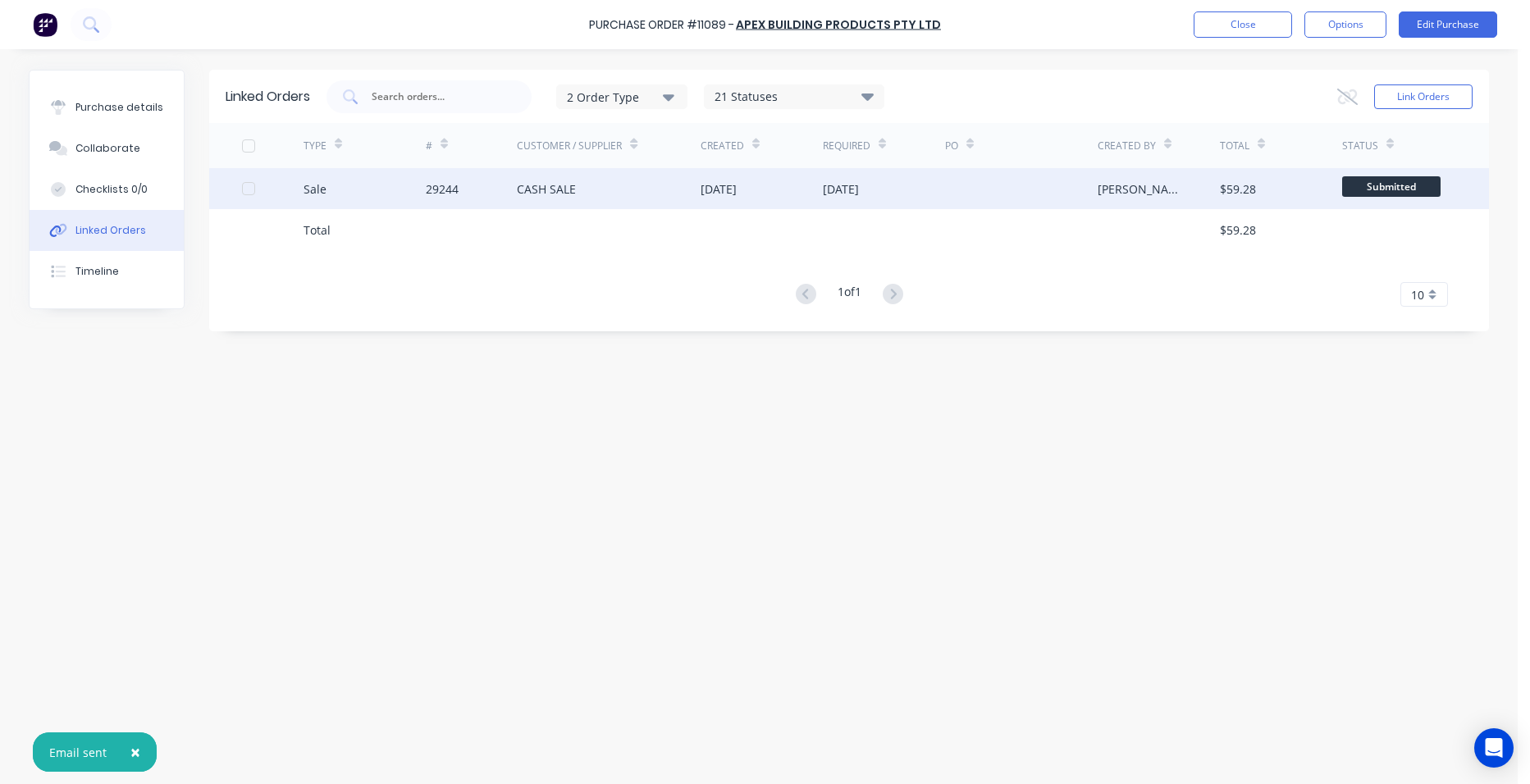
click at [581, 188] on div "CASH SALE" at bounding box center [609, 188] width 184 height 41
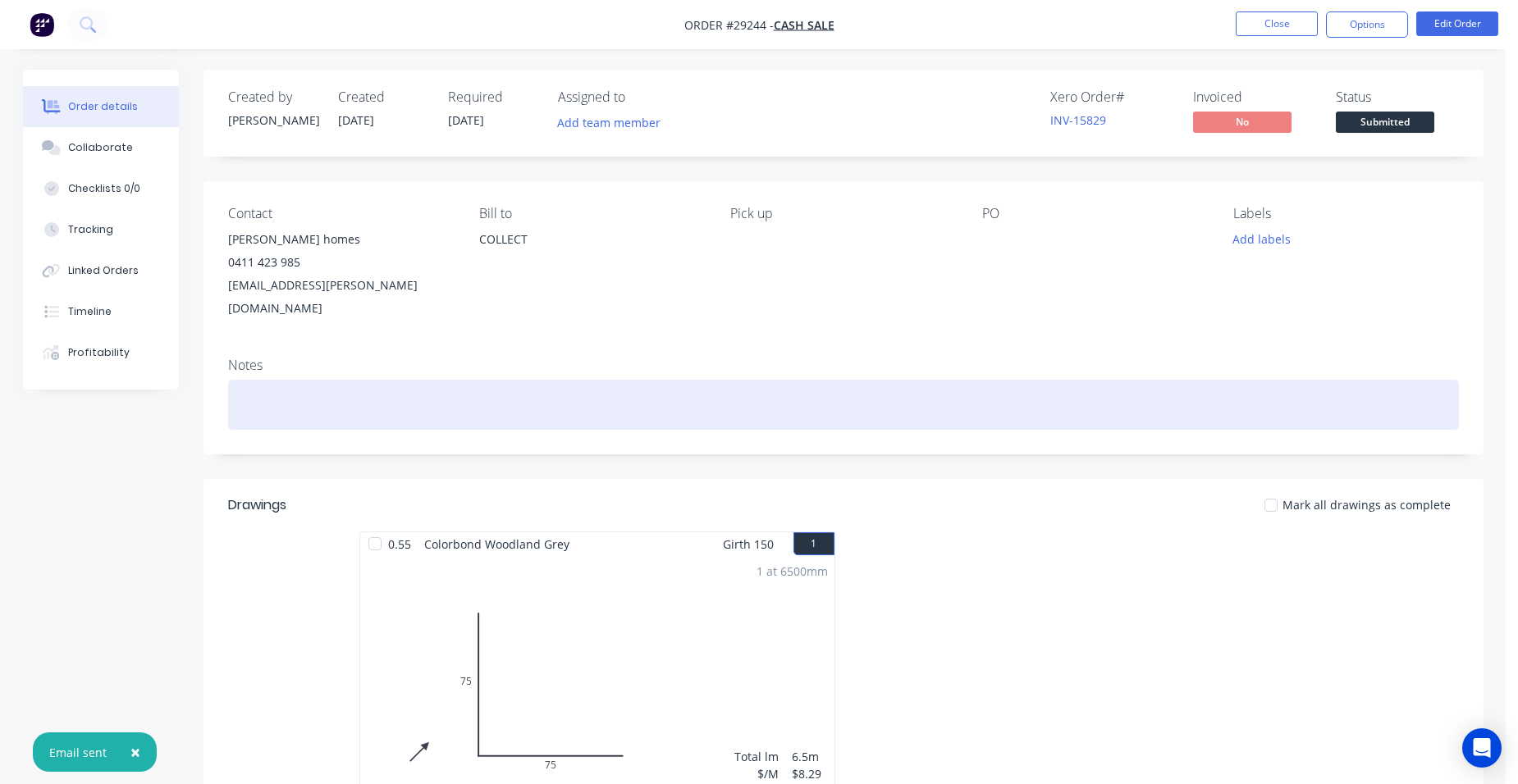
click at [260, 387] on div at bounding box center [842, 405] width 1230 height 50
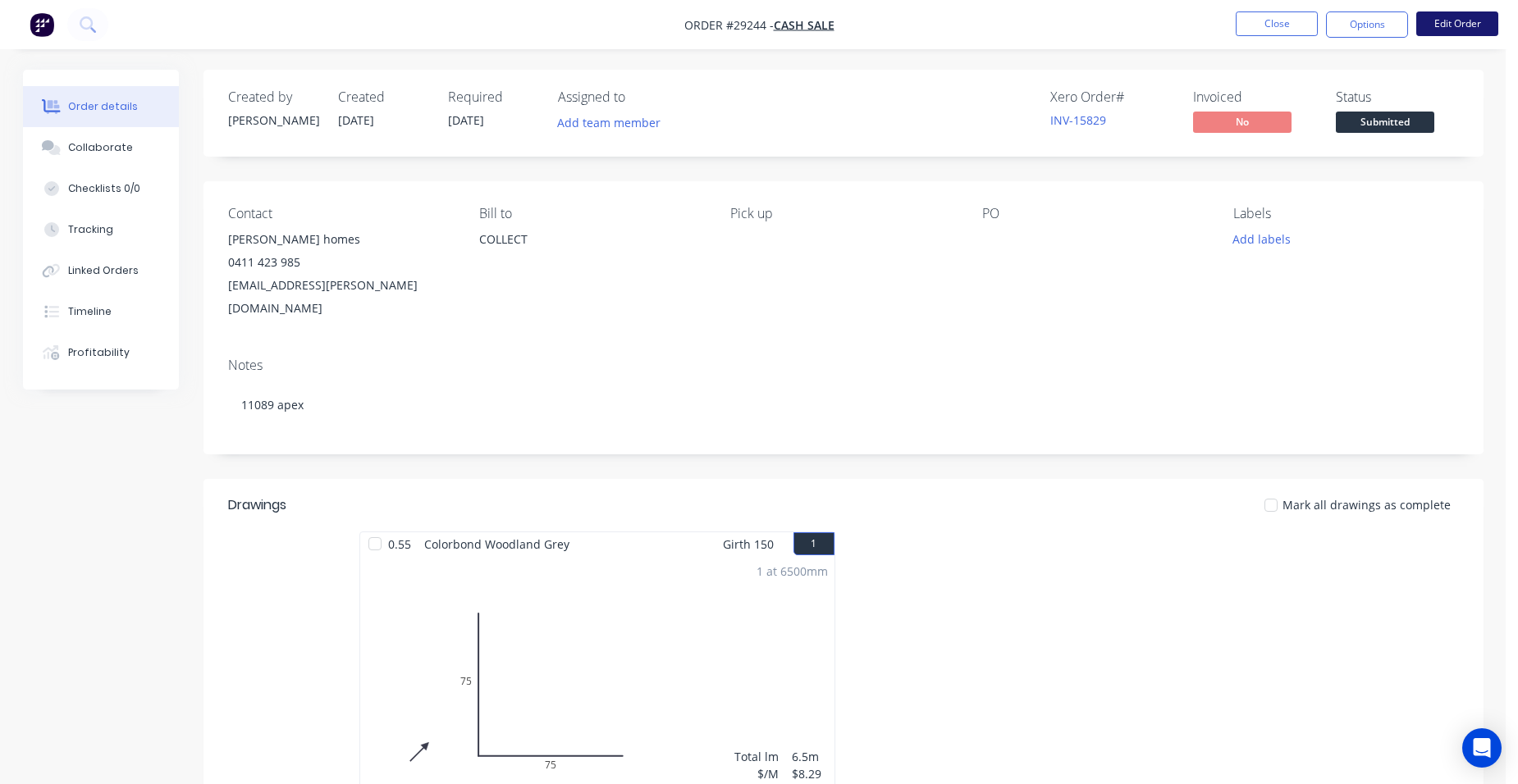
click at [1424, 19] on button "Edit Order" at bounding box center [1457, 24] width 82 height 25
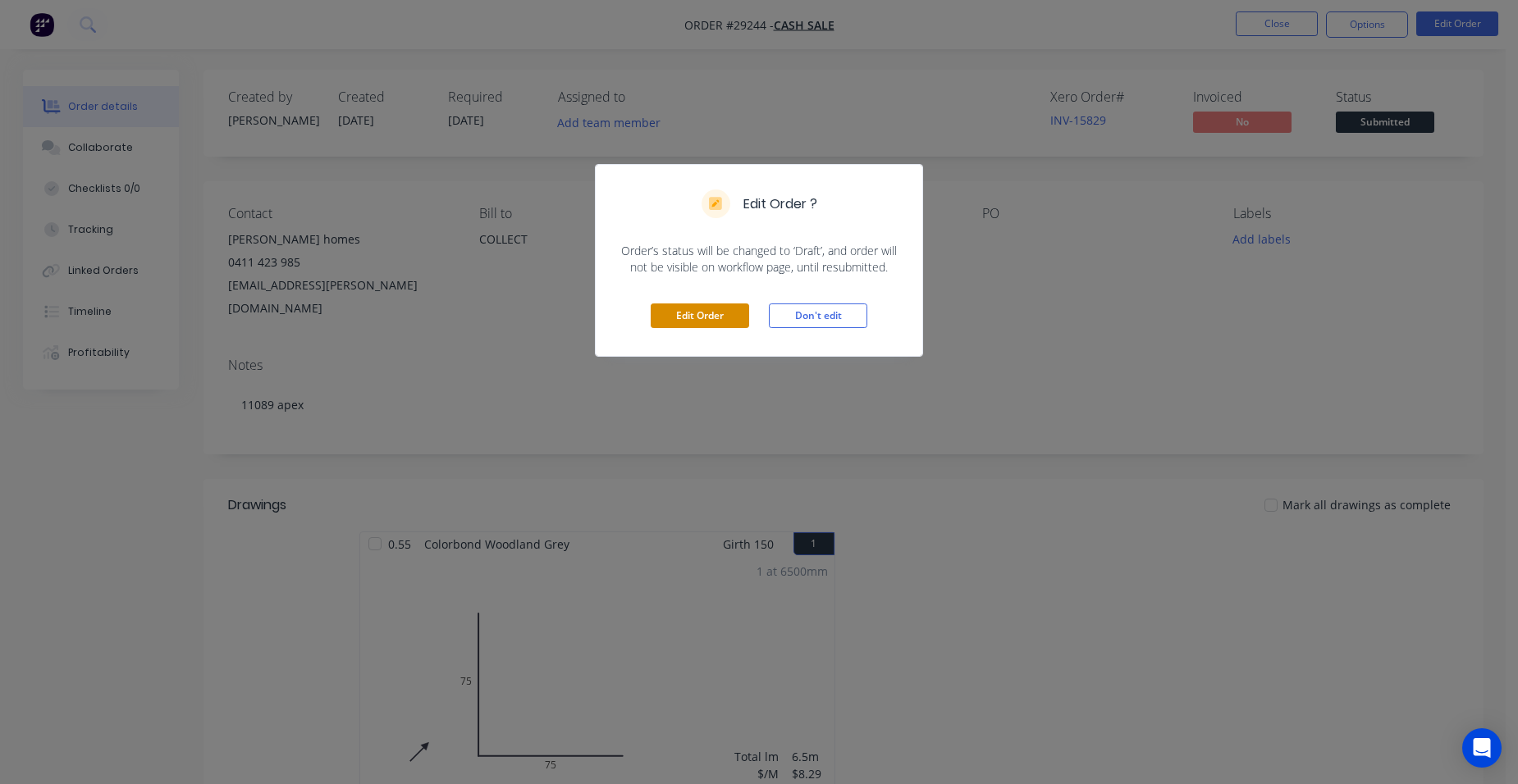
drag, startPoint x: 706, startPoint y: 306, endPoint x: 696, endPoint y: 314, distance: 12.8
click at [706, 308] on button "Edit Order" at bounding box center [700, 316] width 98 height 25
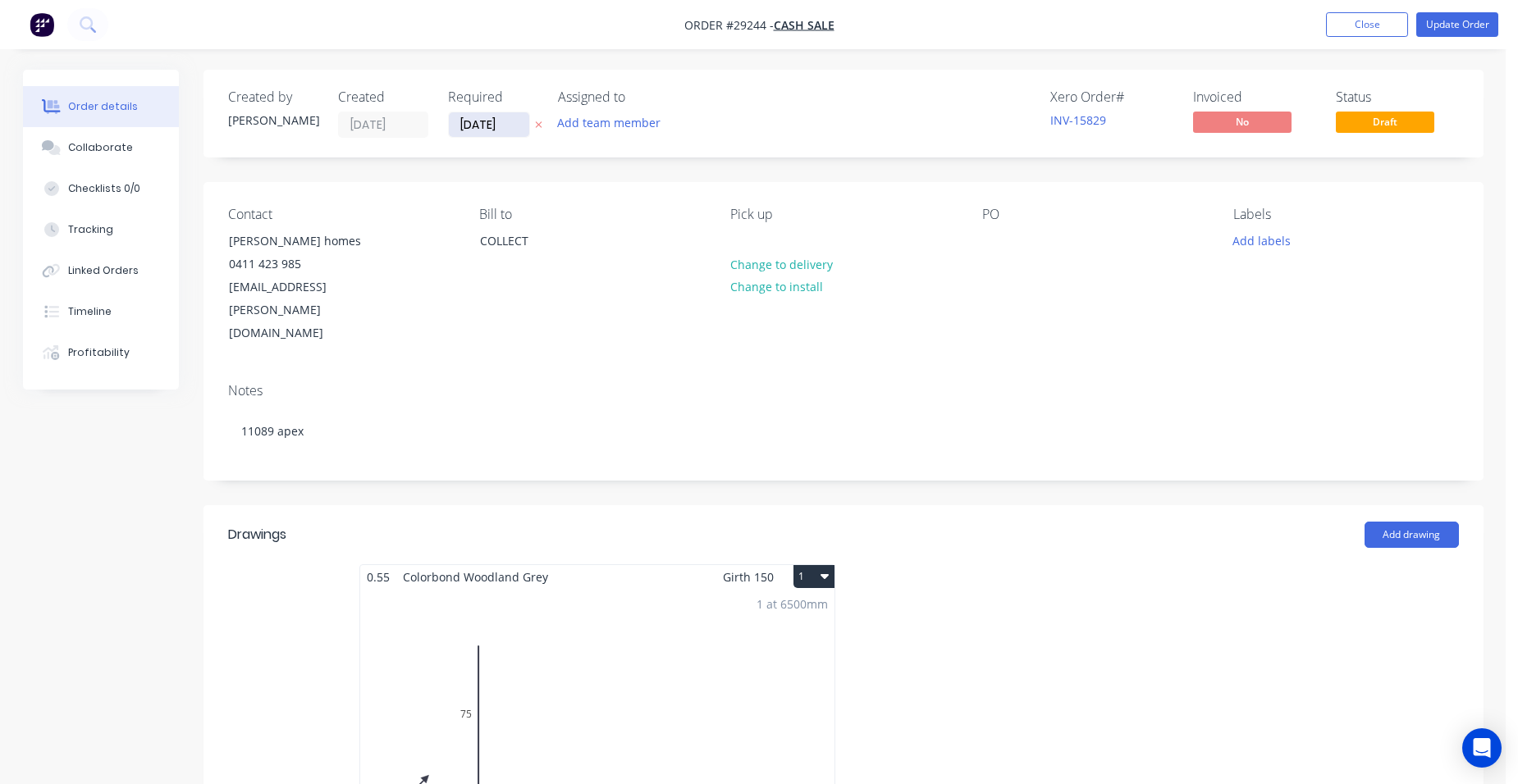
click at [485, 120] on input "[DATE]" at bounding box center [489, 125] width 80 height 25
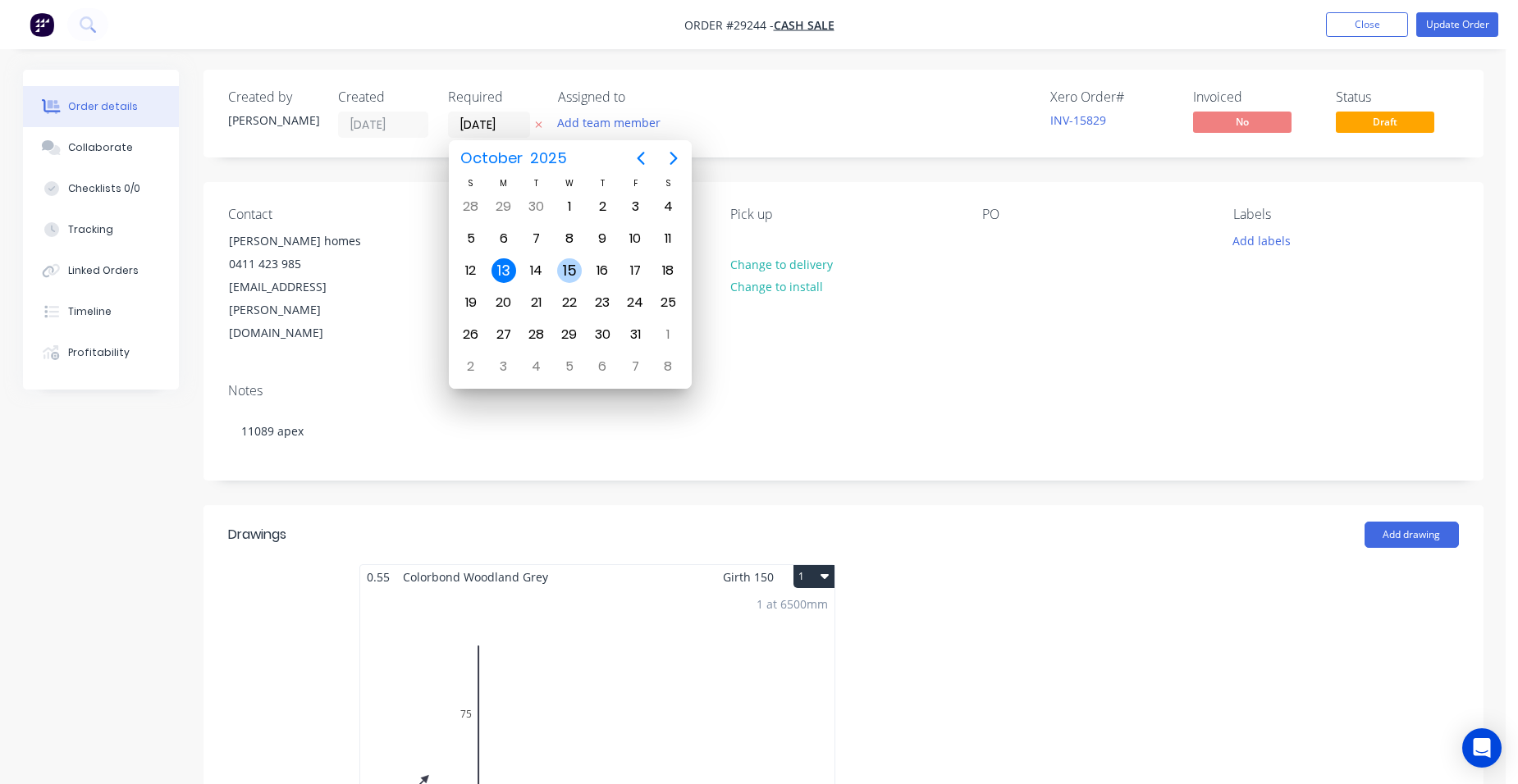
click at [571, 270] on div "15" at bounding box center [570, 271] width 25 height 25
type input "[DATE]"
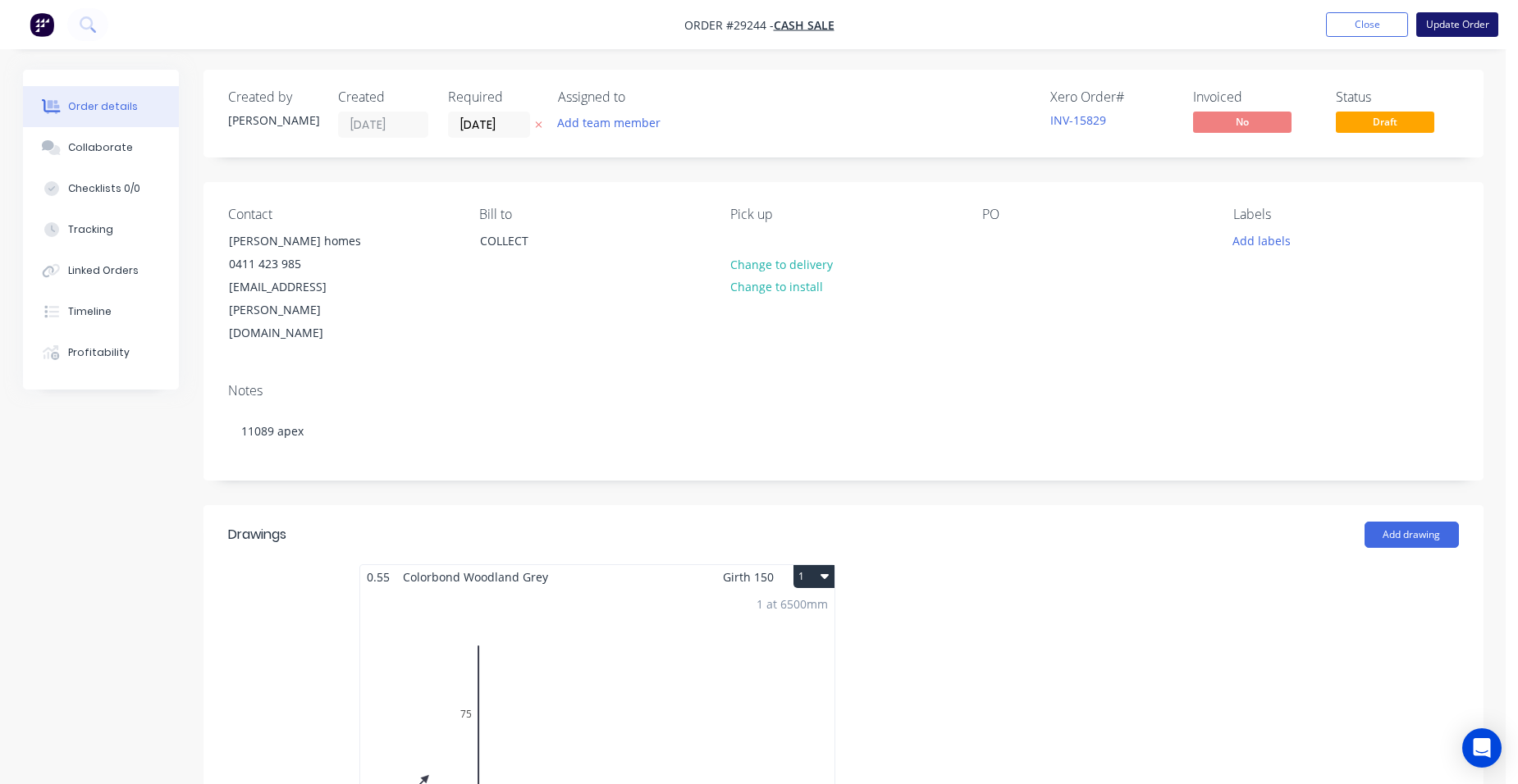
click at [1476, 23] on button "Update Order" at bounding box center [1457, 25] width 82 height 25
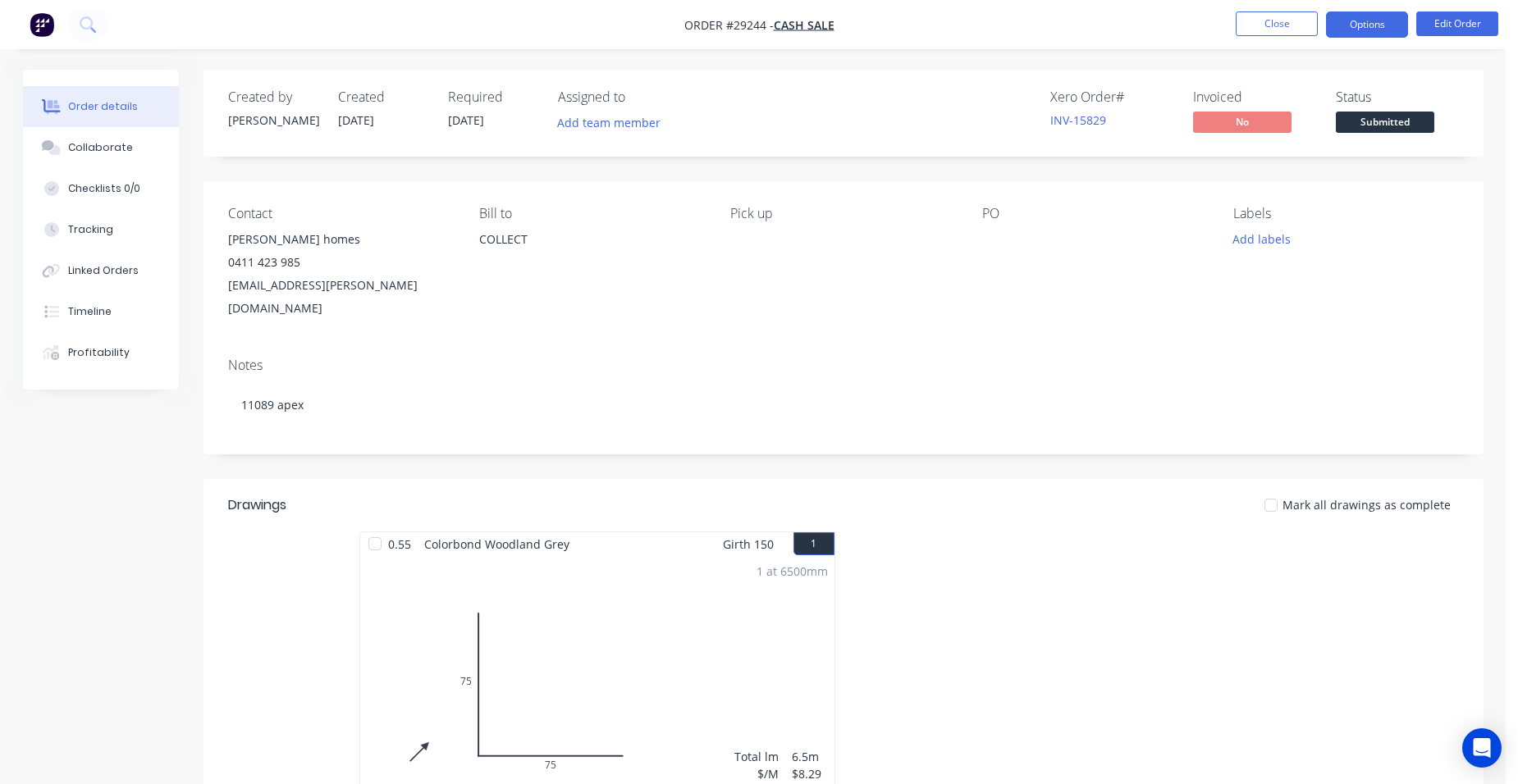
click at [1379, 28] on button "Options" at bounding box center [1366, 24] width 82 height 26
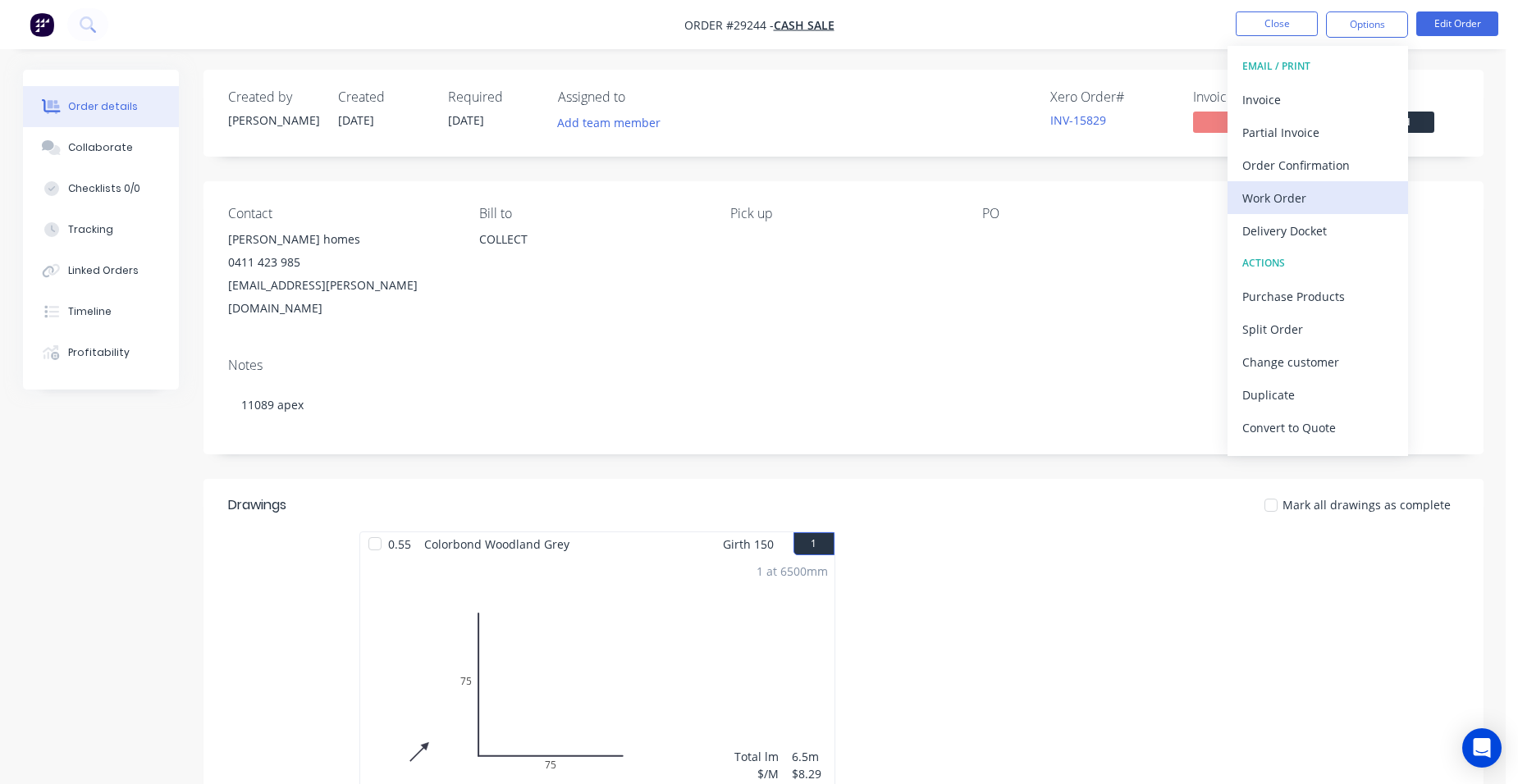
click at [1333, 199] on div "Work Order" at bounding box center [1317, 198] width 151 height 24
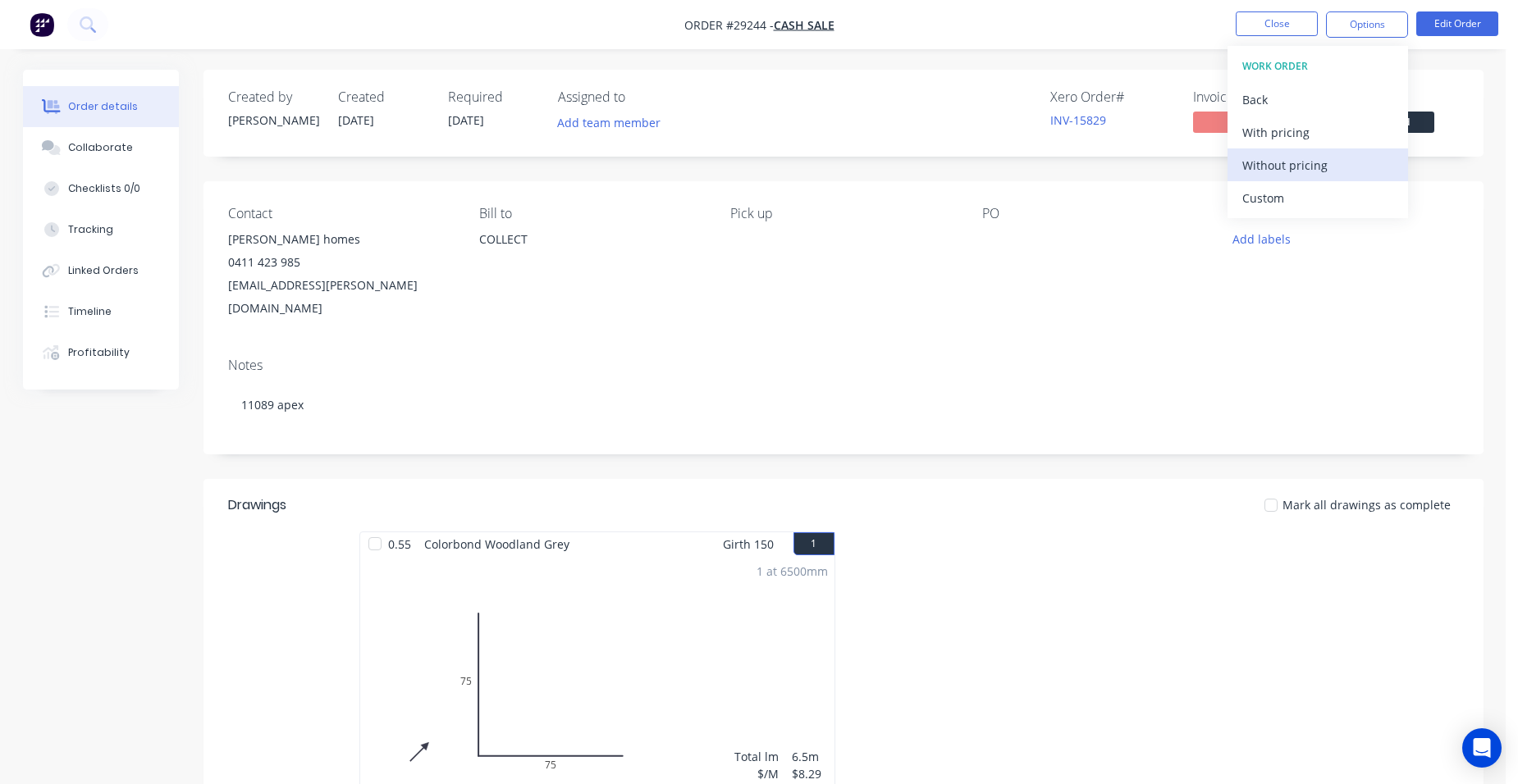
click at [1337, 178] on button "Without pricing" at bounding box center [1317, 164] width 180 height 33
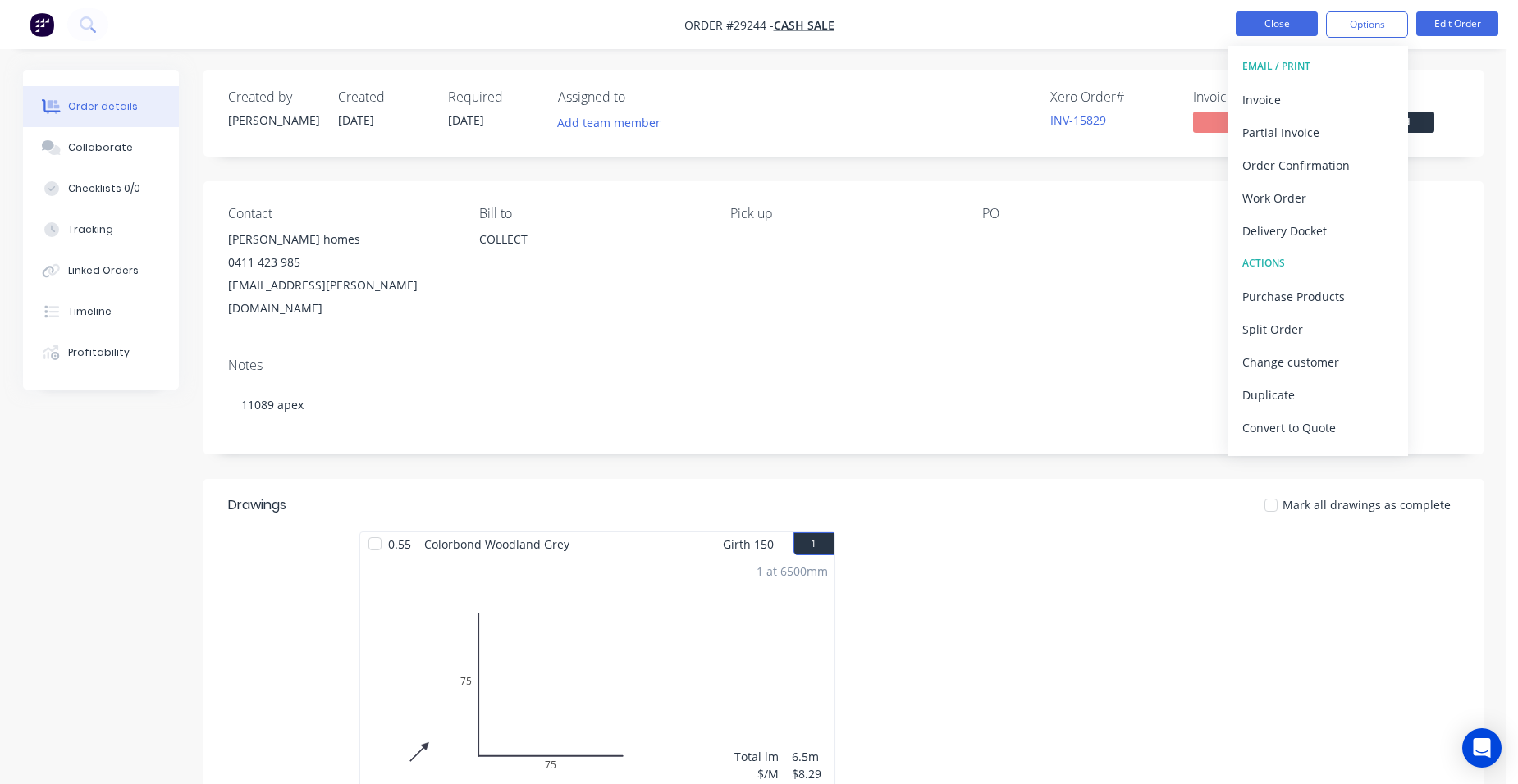
click at [1272, 13] on button "Close" at bounding box center [1276, 24] width 82 height 25
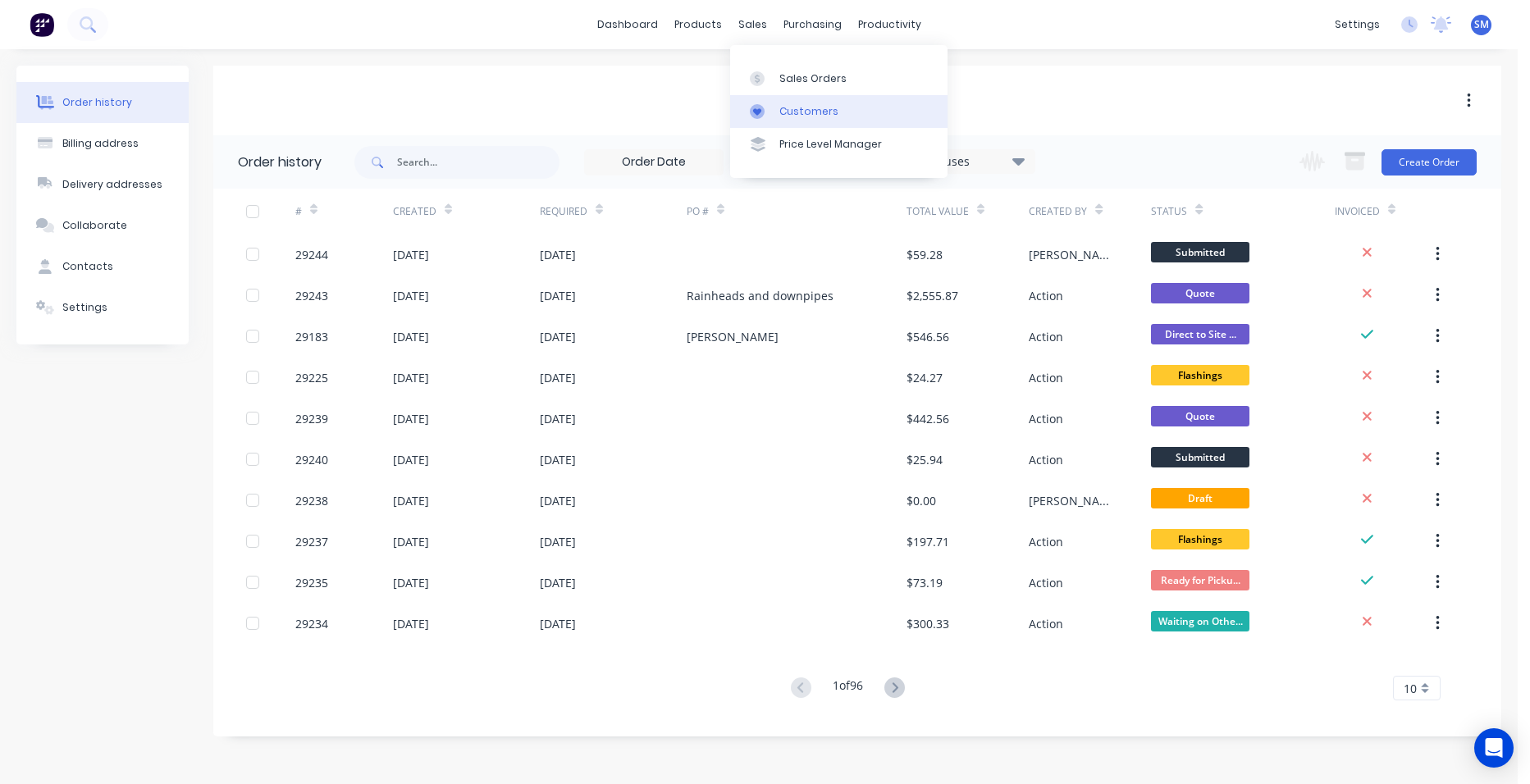
click at [819, 111] on div "Customers" at bounding box center [808, 112] width 59 height 15
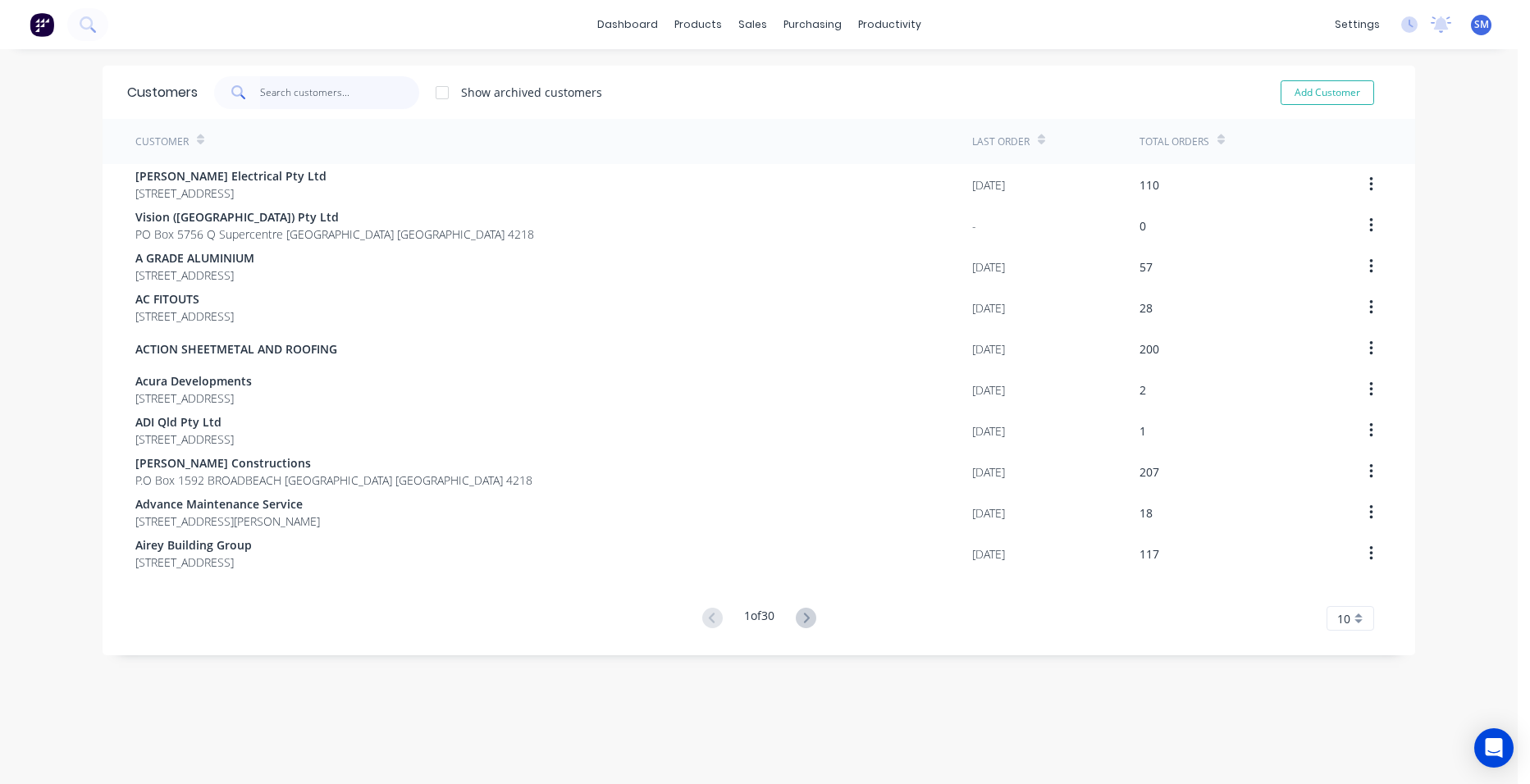
drag, startPoint x: 355, startPoint y: 96, endPoint x: 345, endPoint y: 93, distance: 10.4
click at [350, 98] on input "text" at bounding box center [340, 92] width 160 height 33
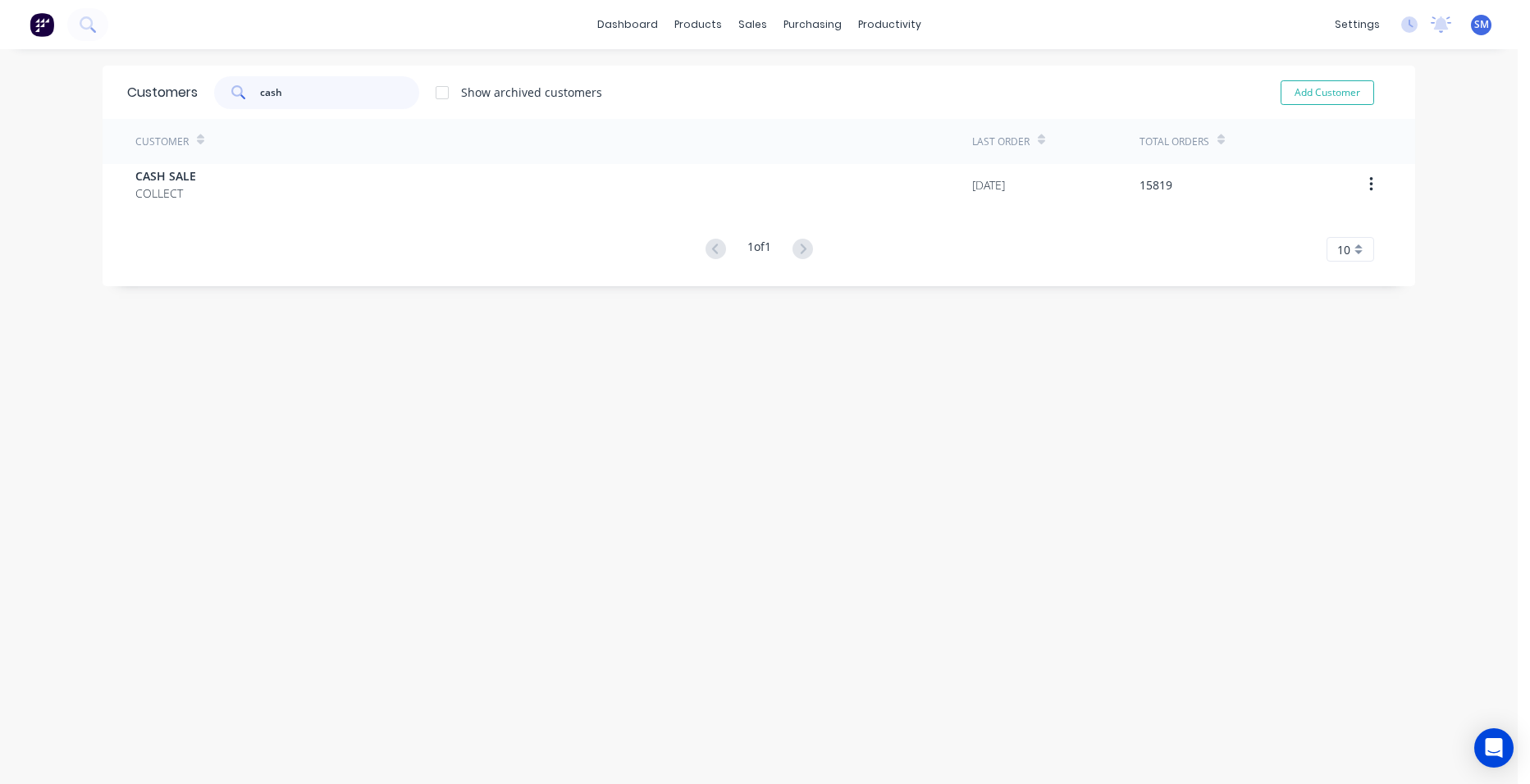
type input "cash"
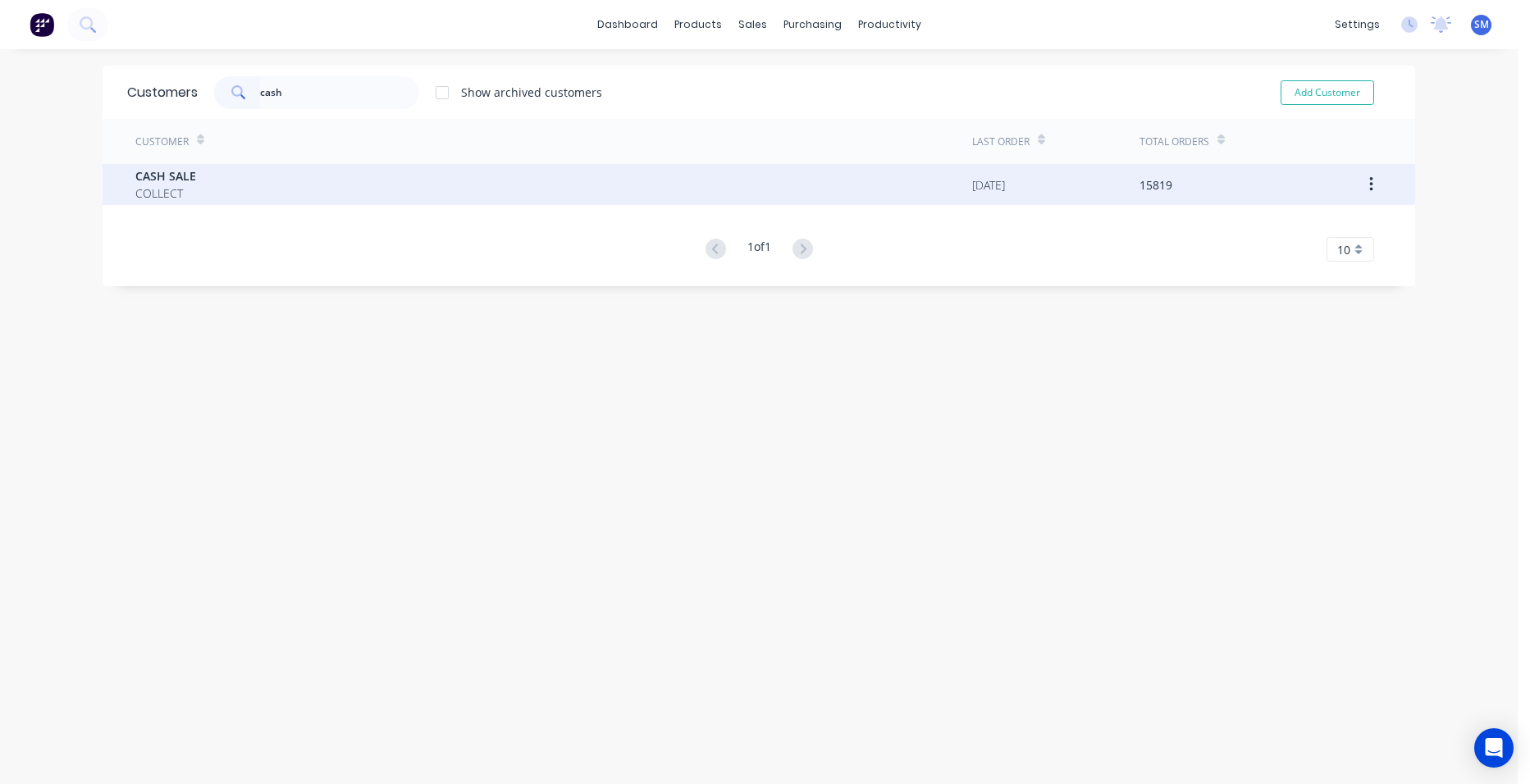
click at [164, 183] on span "CASH SALE" at bounding box center [165, 176] width 61 height 18
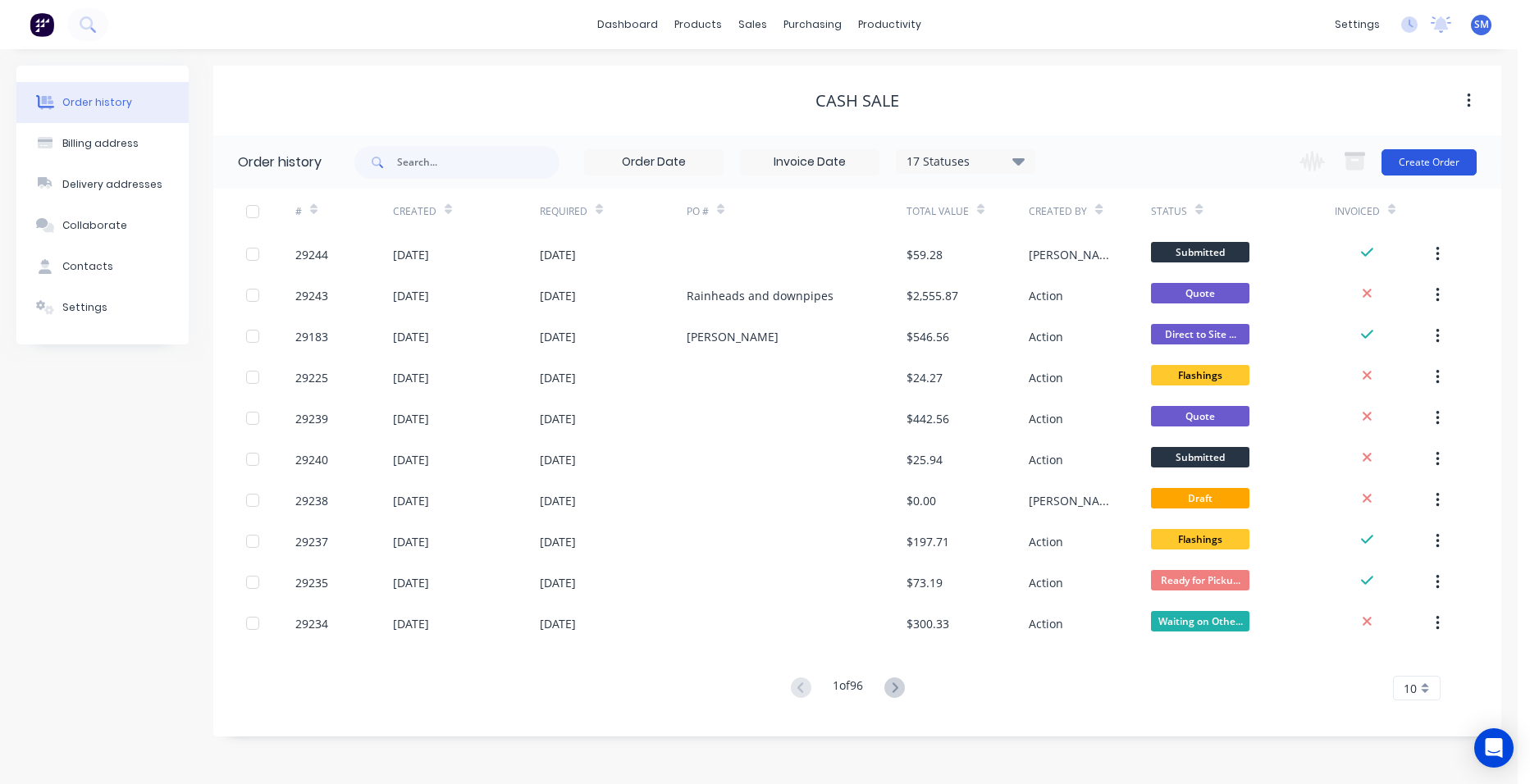
click at [1387, 163] on button "Create Order" at bounding box center [1429, 162] width 95 height 26
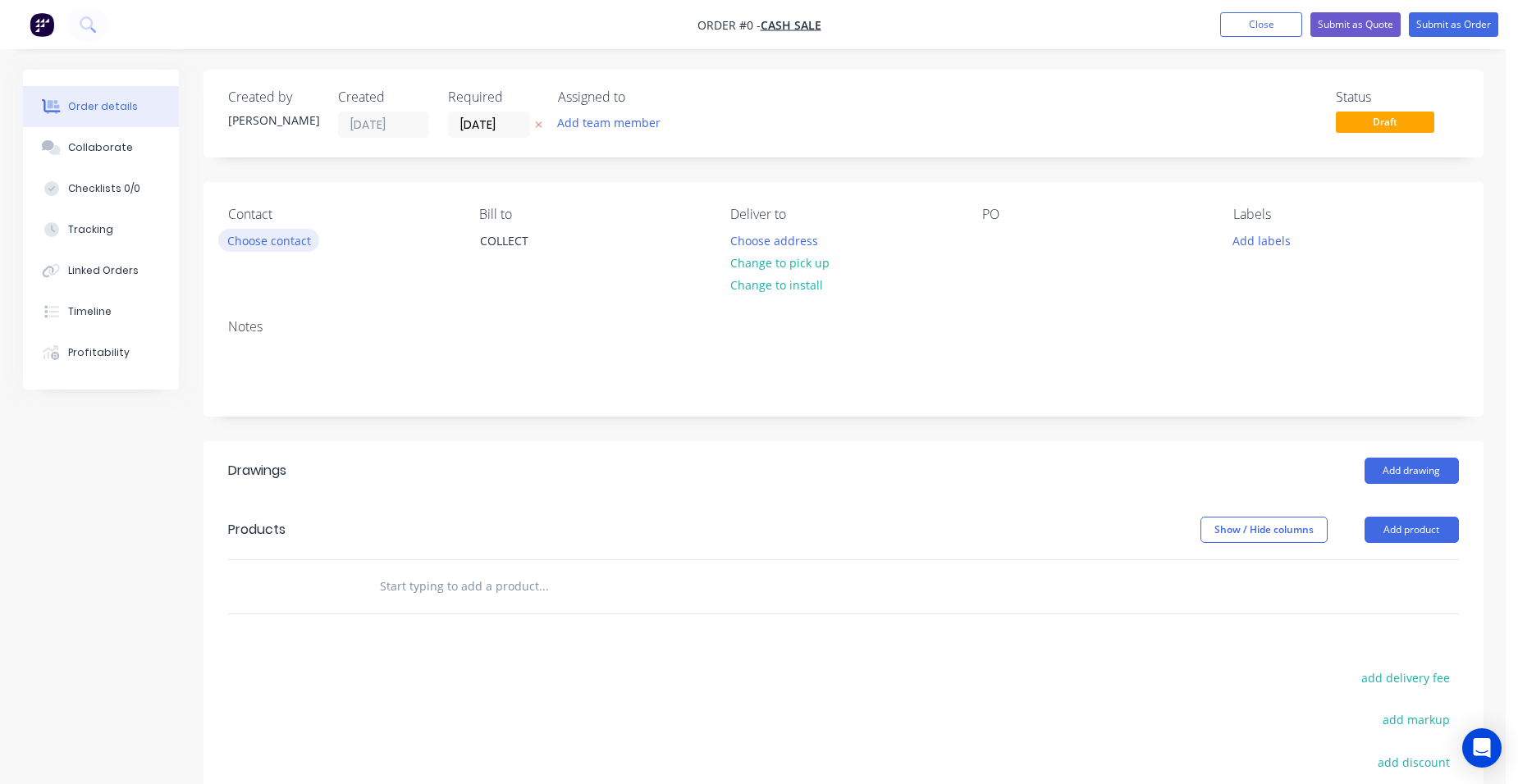
click at [264, 241] on button "Choose contact" at bounding box center [269, 239] width 101 height 23
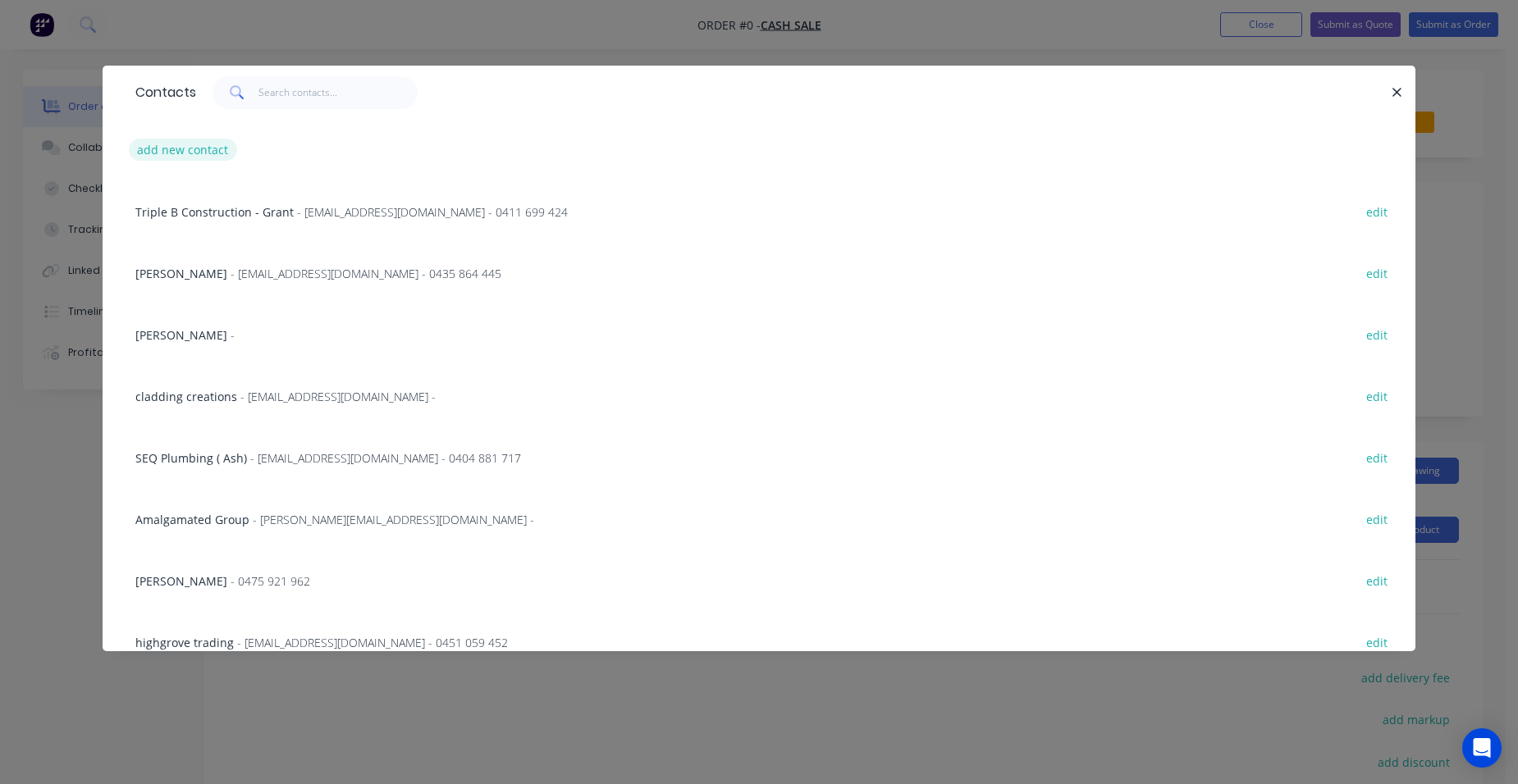
click at [182, 153] on button "add new contact" at bounding box center [183, 149] width 108 height 23
select select "AU"
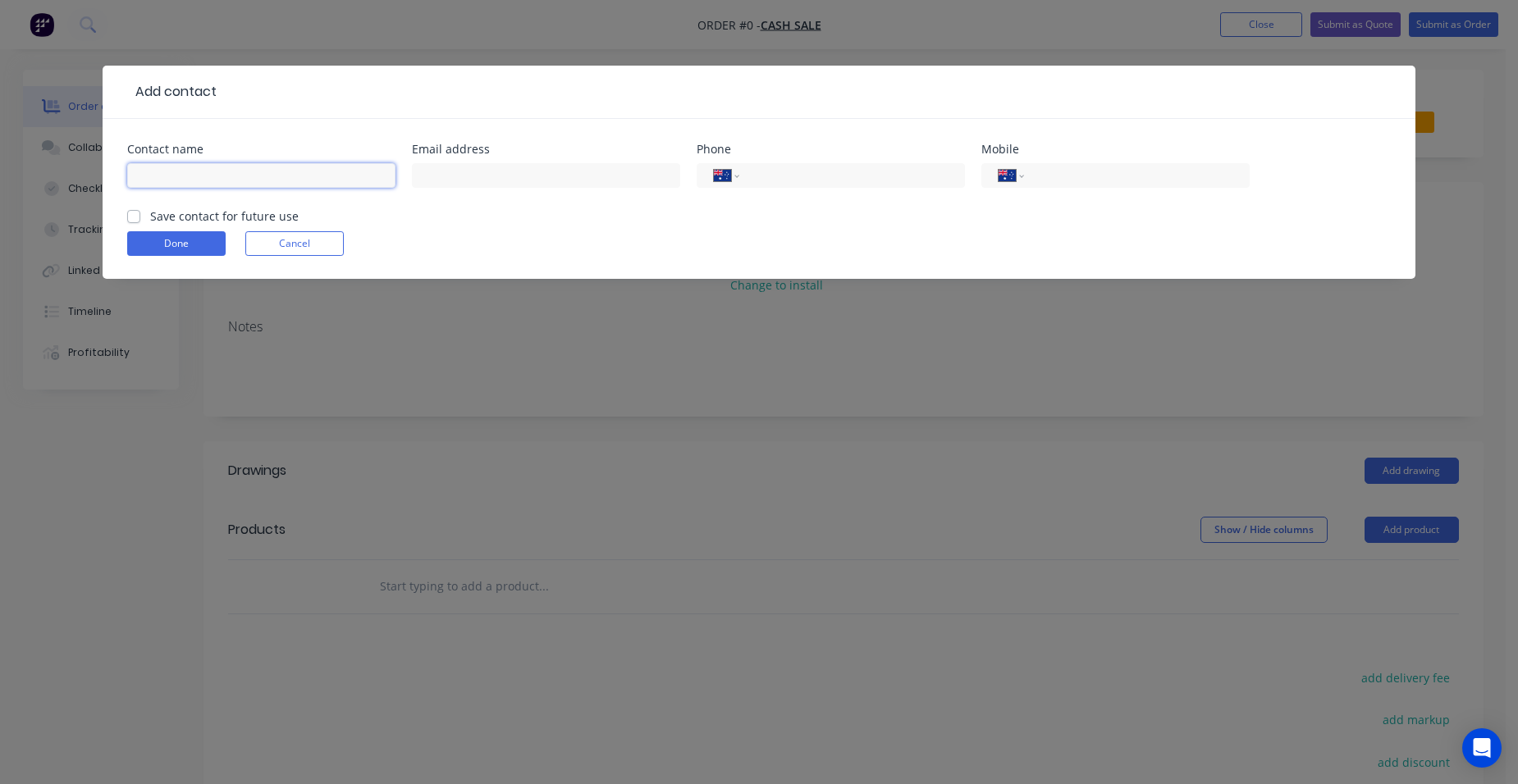
click at [144, 178] on input "text" at bounding box center [261, 176] width 269 height 25
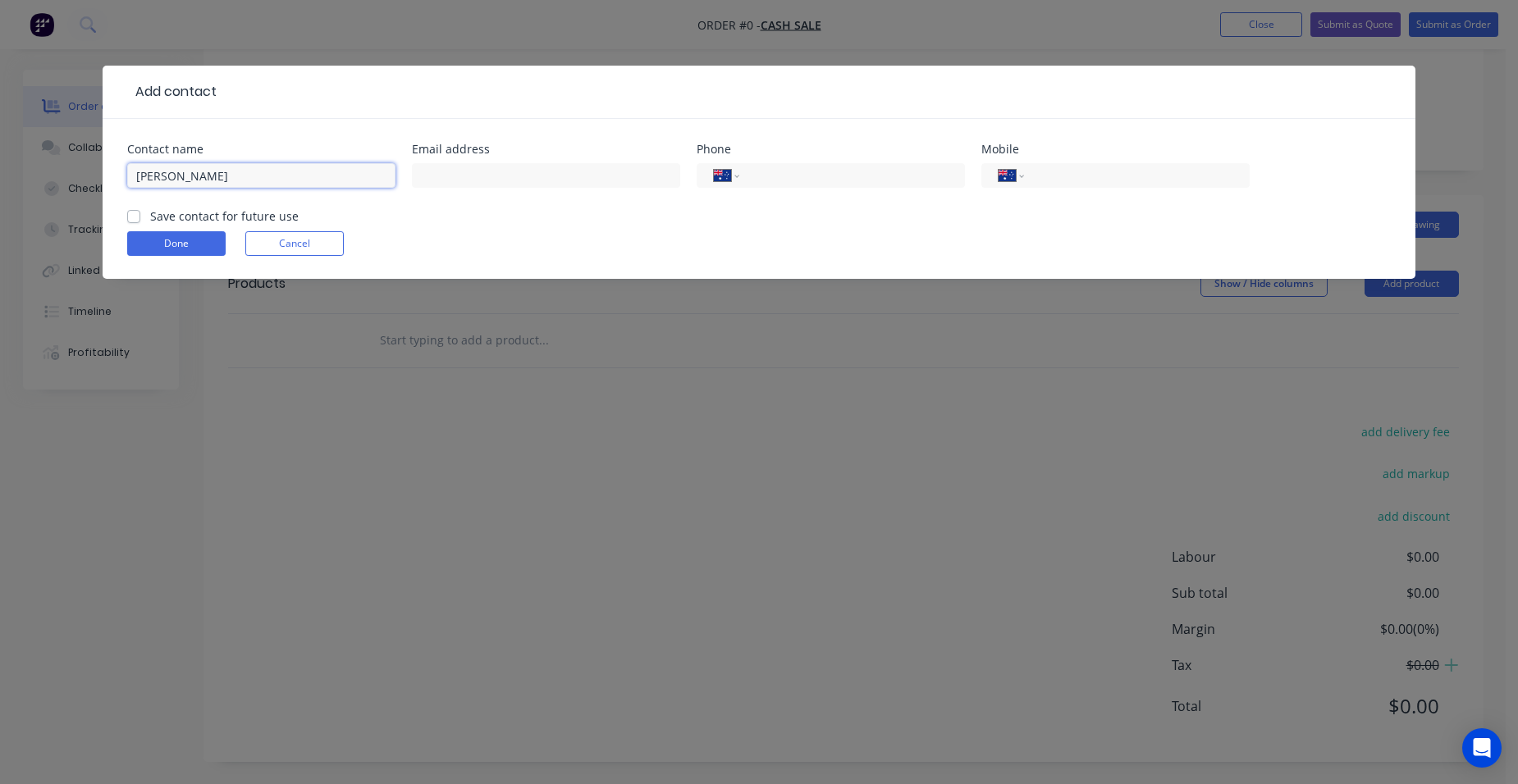
scroll to position [249, 0]
drag, startPoint x: 167, startPoint y: 179, endPoint x: 87, endPoint y: 174, distance: 80.2
click at [87, 174] on div "Add contact Contact name [PERSON_NAME] Email address Phone International [GEOGR…" at bounding box center [759, 392] width 1518 height 784
type input "[PERSON_NAME]"
click at [492, 174] on input "text" at bounding box center [546, 176] width 269 height 25
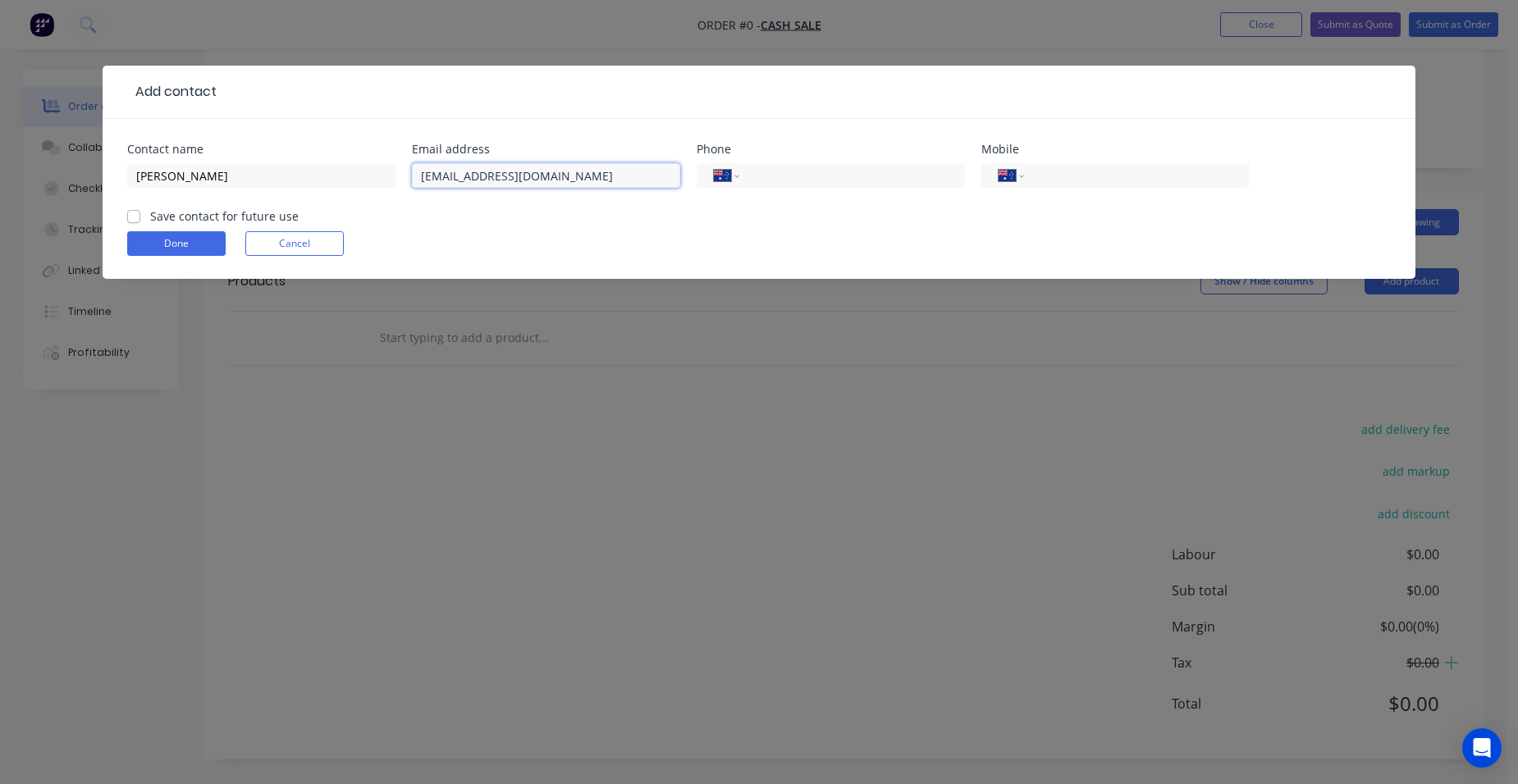
type input "[EMAIL_ADDRESS][DOMAIN_NAME]"
click at [1085, 183] on input "tel" at bounding box center [1133, 176] width 197 height 19
type input "0413 113 410"
click at [150, 212] on label "Save contact for future use" at bounding box center [224, 216] width 148 height 18
click at [131, 212] on input "Save contact for future use" at bounding box center [133, 215] width 13 height 16
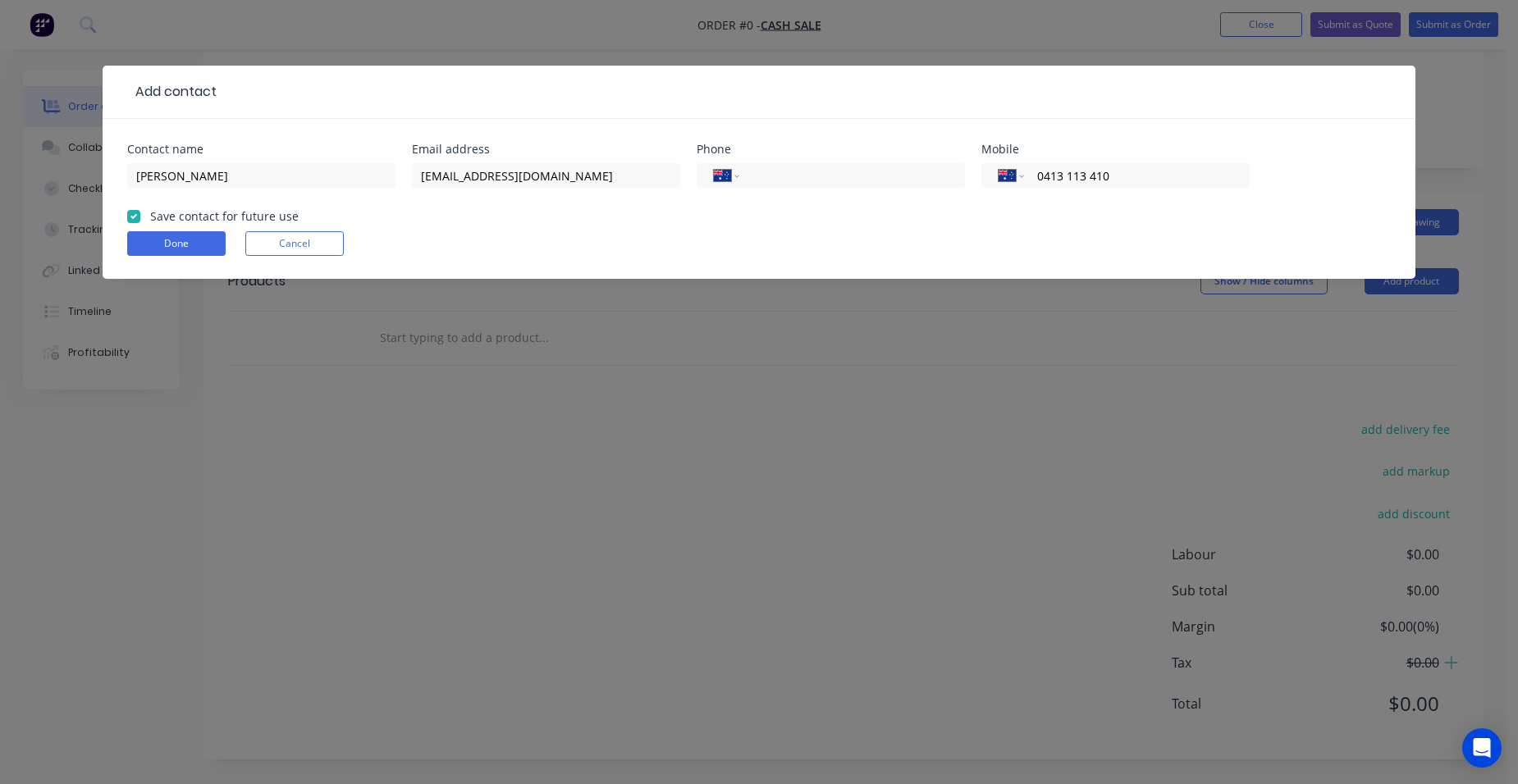
checkbox input "true"
click at [157, 249] on button "Done" at bounding box center [176, 244] width 98 height 25
